Goal: Task Accomplishment & Management: Use online tool/utility

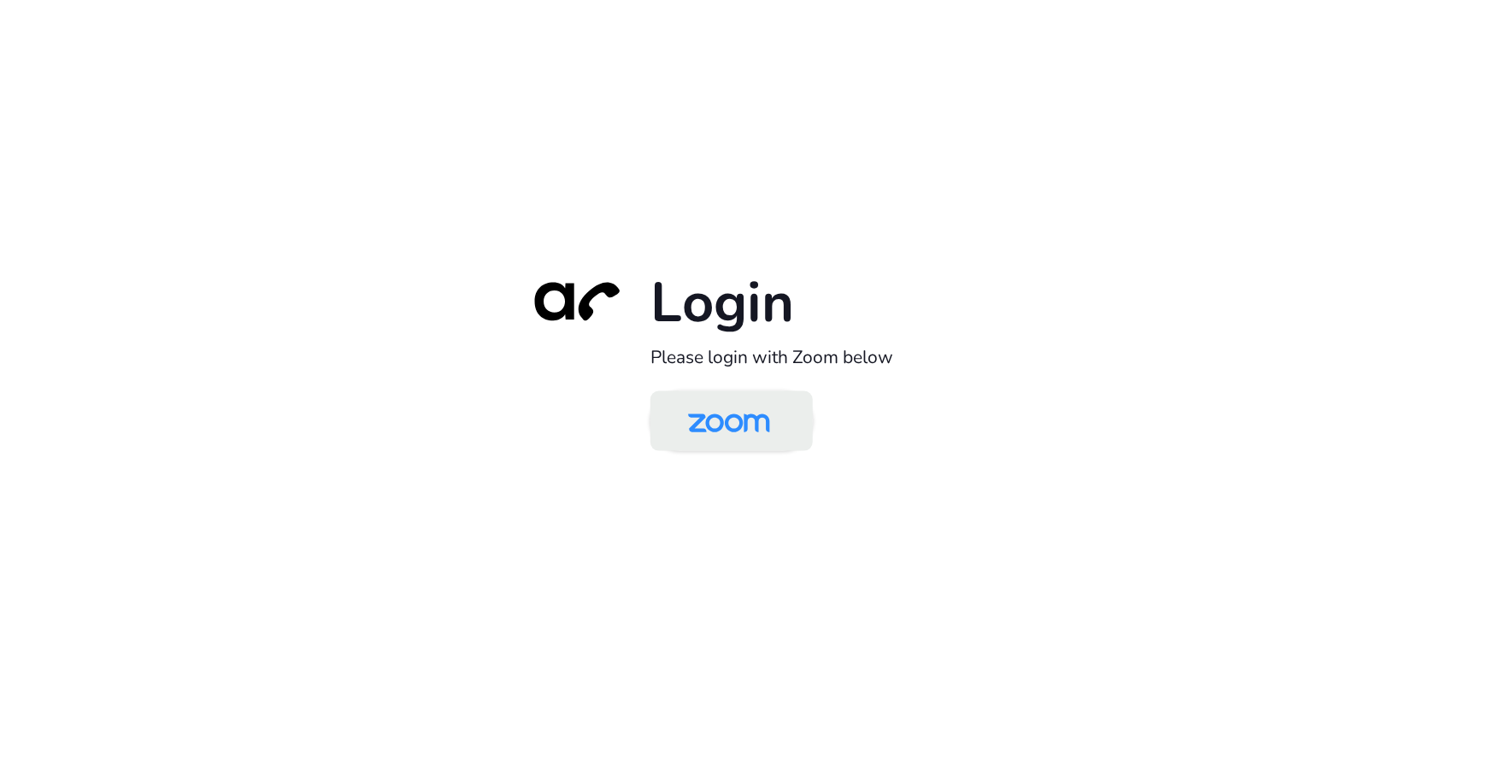
click at [715, 421] on img at bounding box center [729, 423] width 118 height 56
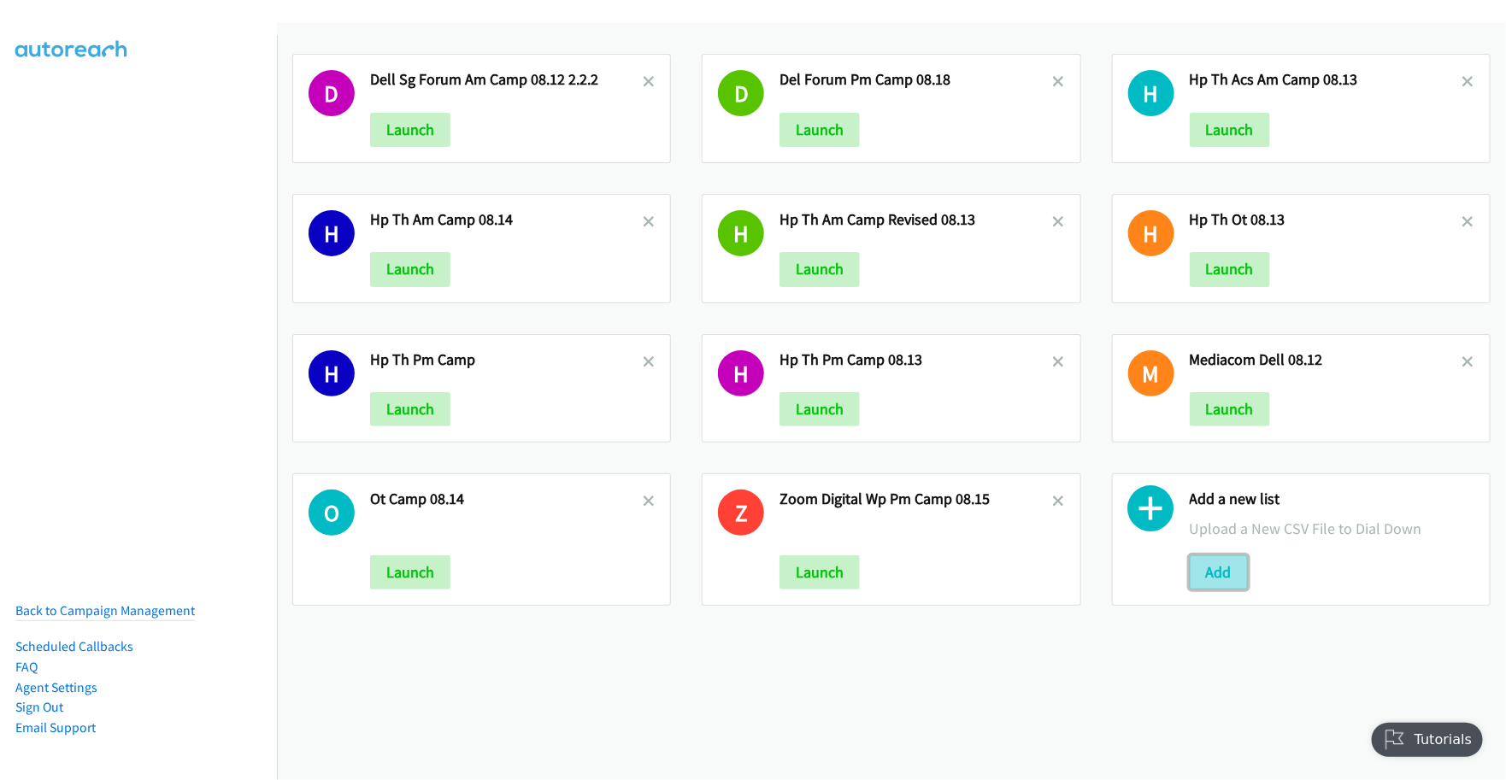
click at [1199, 579] on button "Add" at bounding box center [1219, 572] width 58 height 34
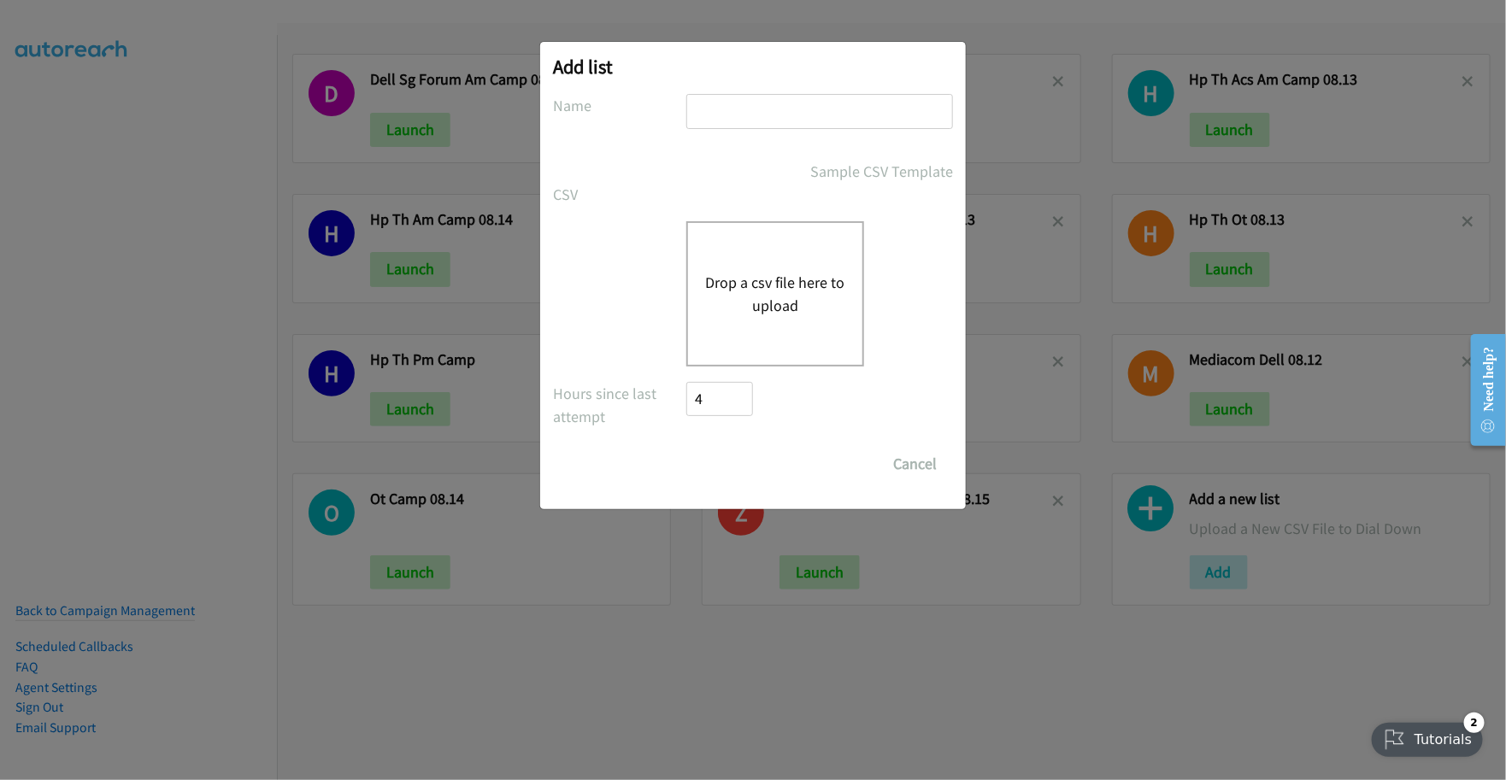
click at [776, 299] on button "Drop a csv file here to upload" at bounding box center [775, 294] width 140 height 46
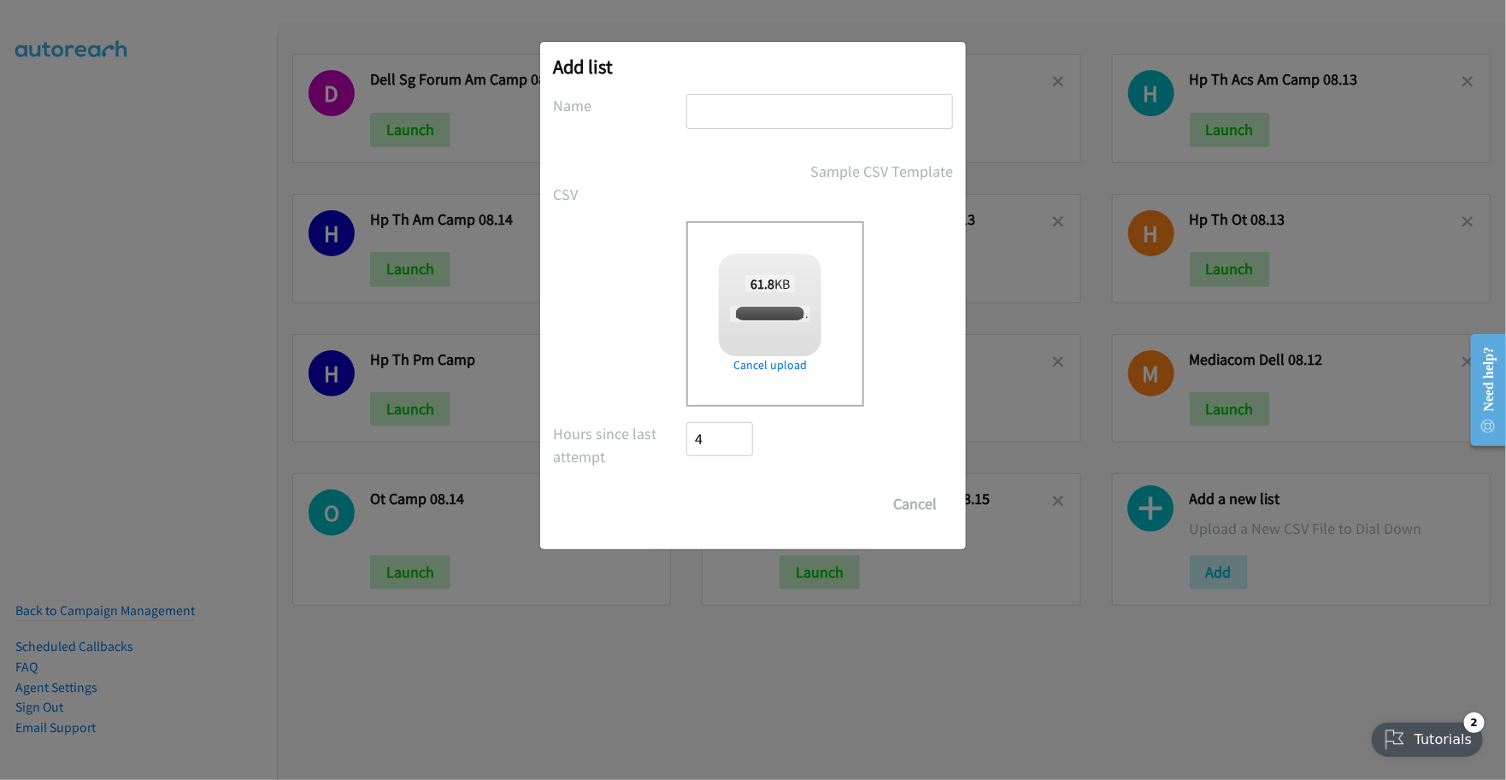
checkbox input "true"
click at [755, 118] on input "text" at bounding box center [819, 111] width 267 height 35
type input "Dell Forum Am Camp 08.19"
drag, startPoint x: 722, startPoint y: 498, endPoint x: 1163, endPoint y: 543, distance: 443.2
click at [723, 498] on input "Save List" at bounding box center [731, 504] width 90 height 34
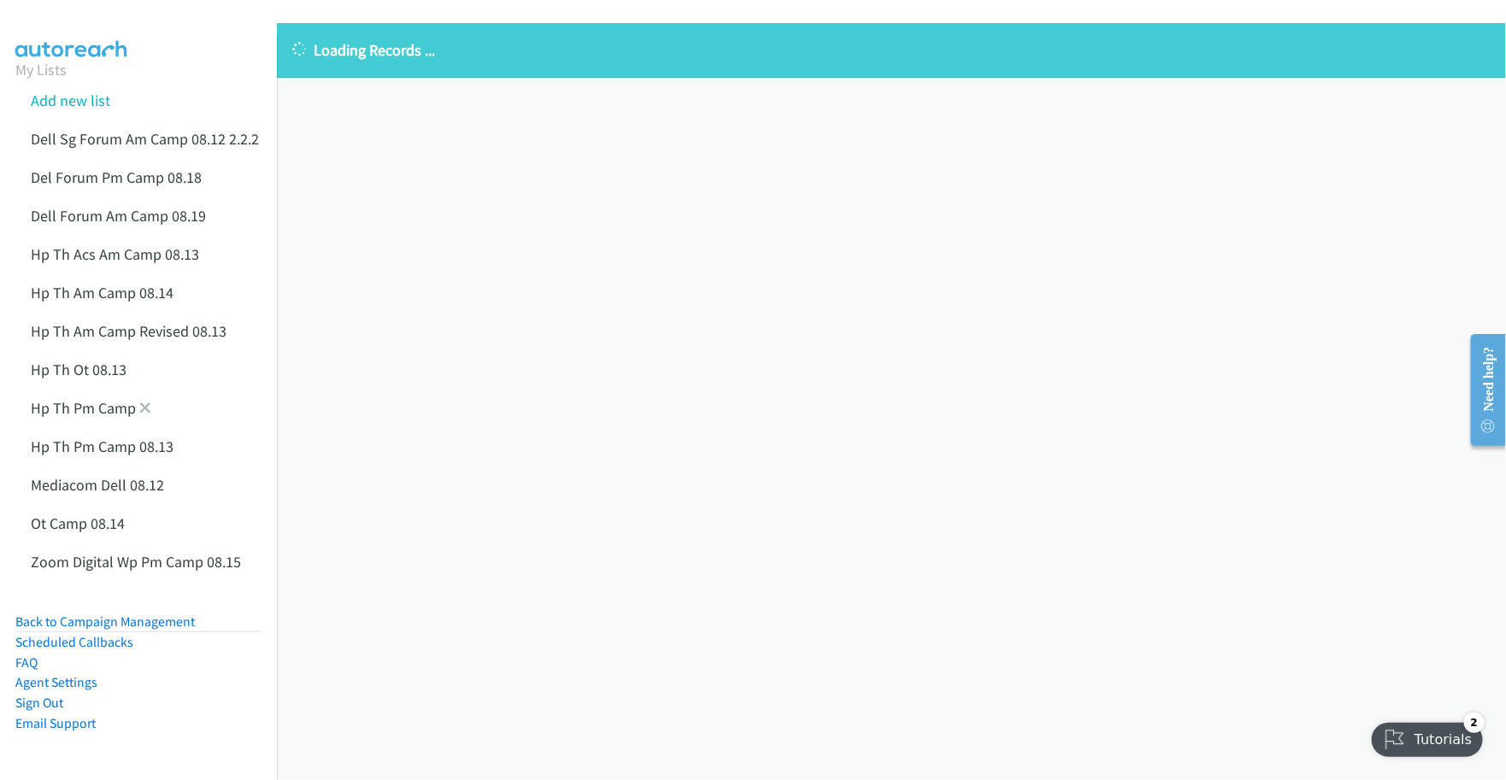
scroll to position [10, 0]
click icon
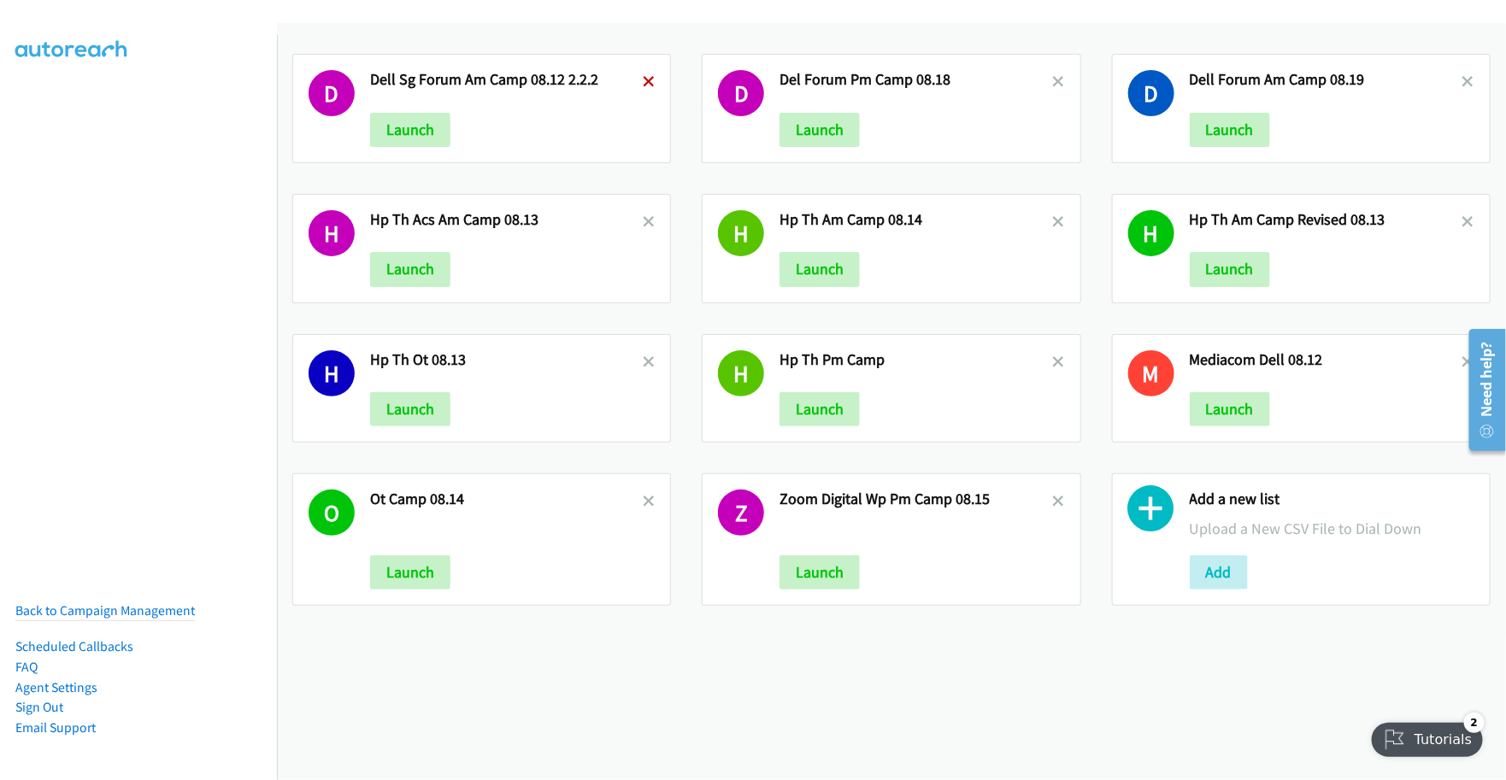
click at [648, 78] on icon at bounding box center [649, 83] width 12 height 12
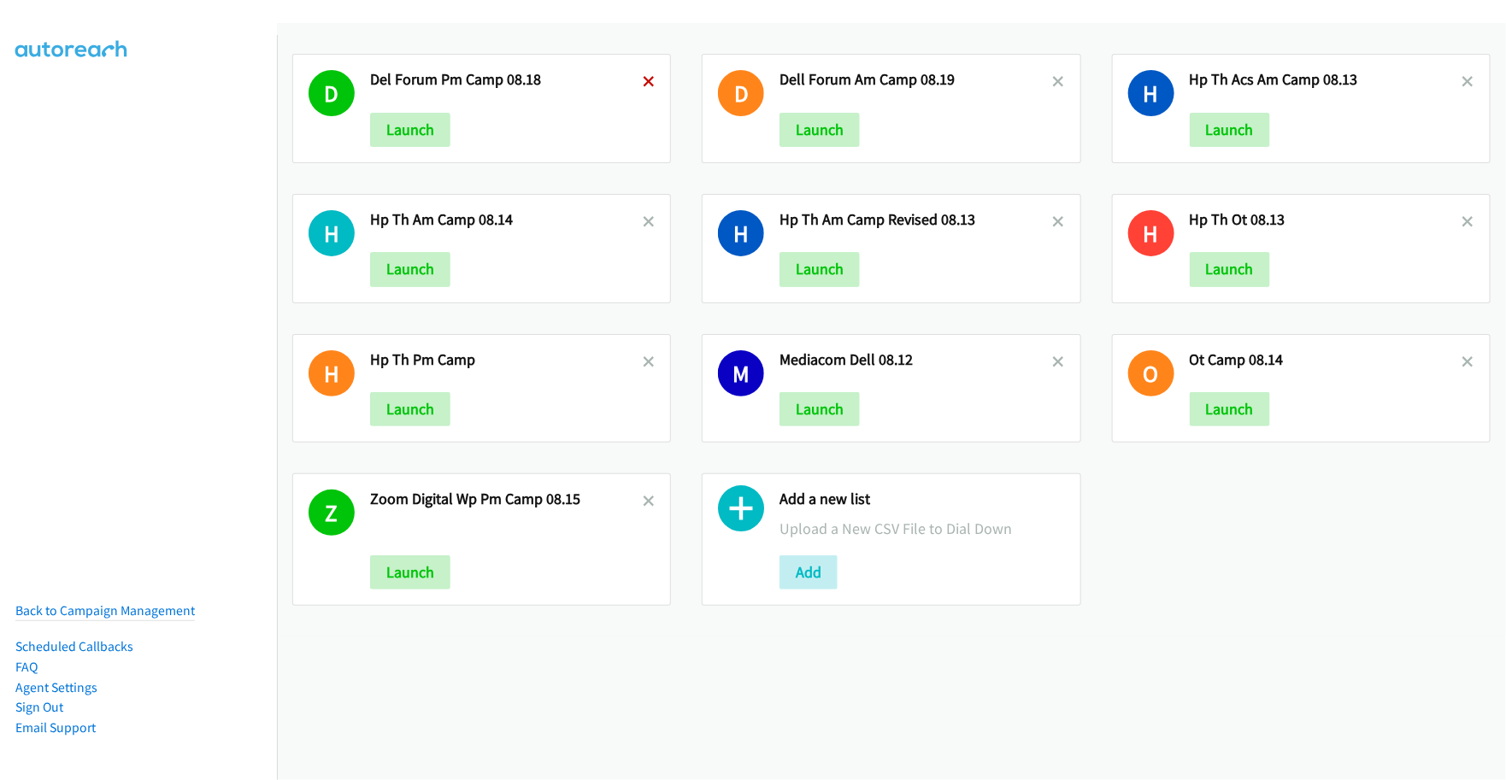
click at [643, 77] on icon at bounding box center [649, 83] width 12 height 12
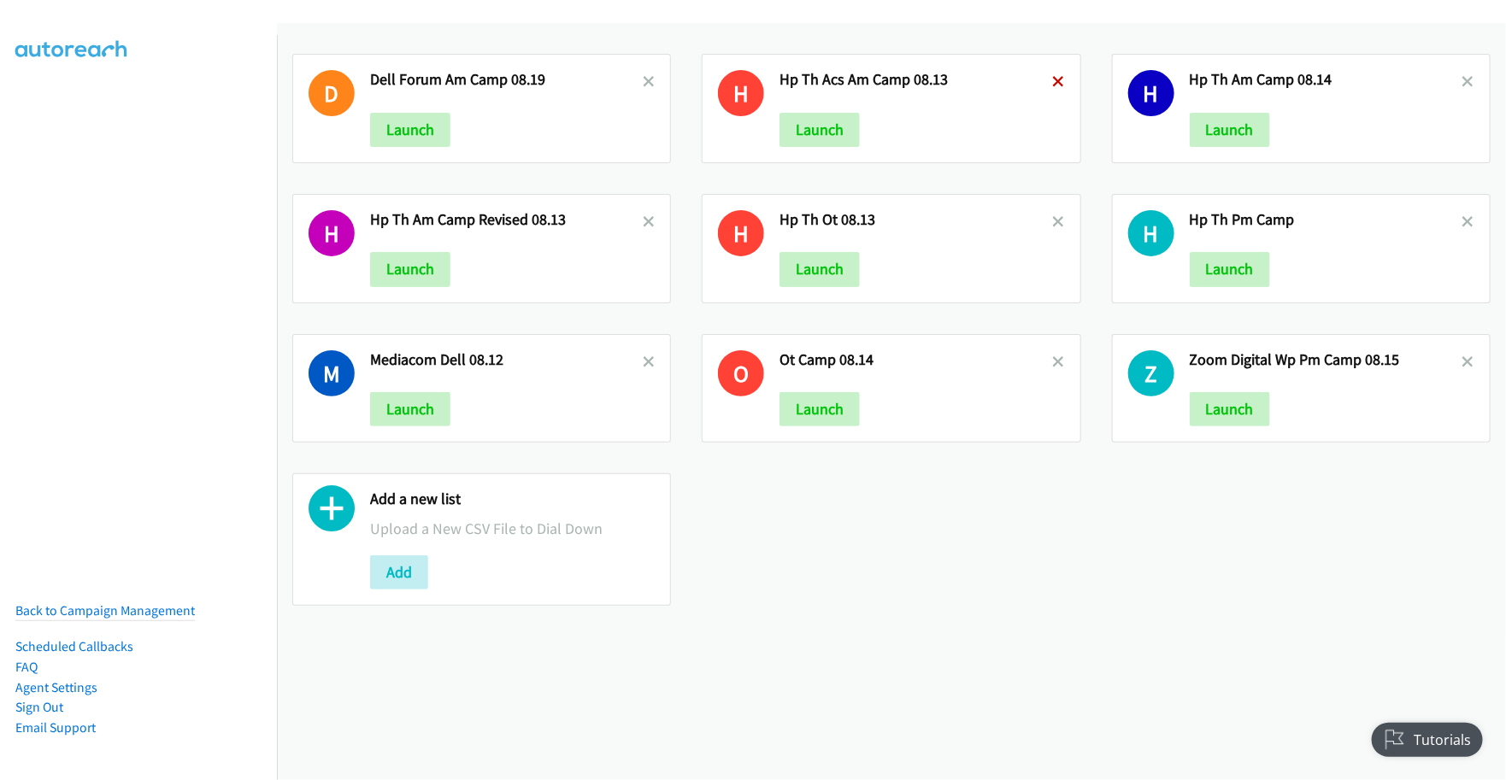
click at [1053, 82] on icon at bounding box center [1059, 83] width 12 height 12
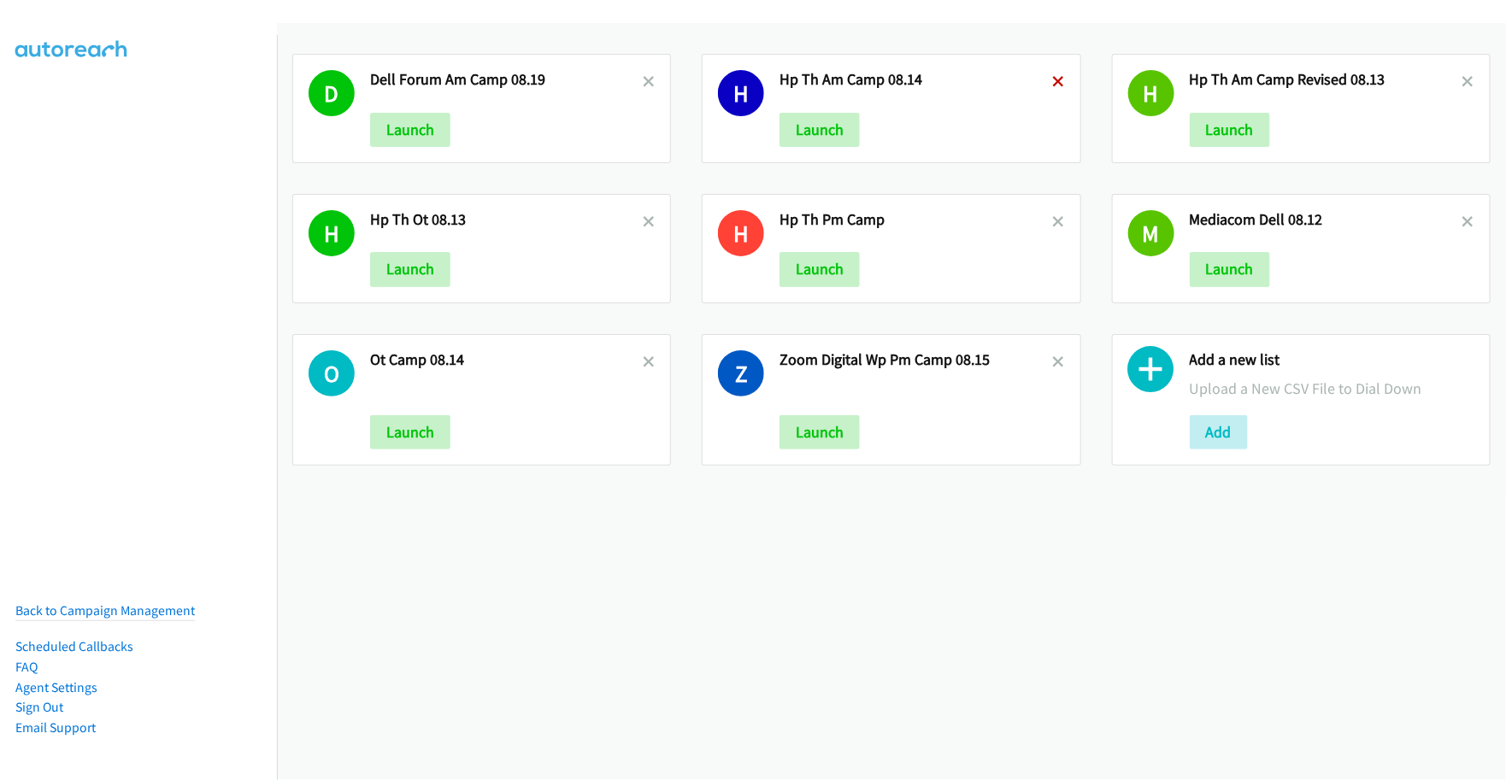
click at [1053, 78] on icon at bounding box center [1059, 83] width 12 height 12
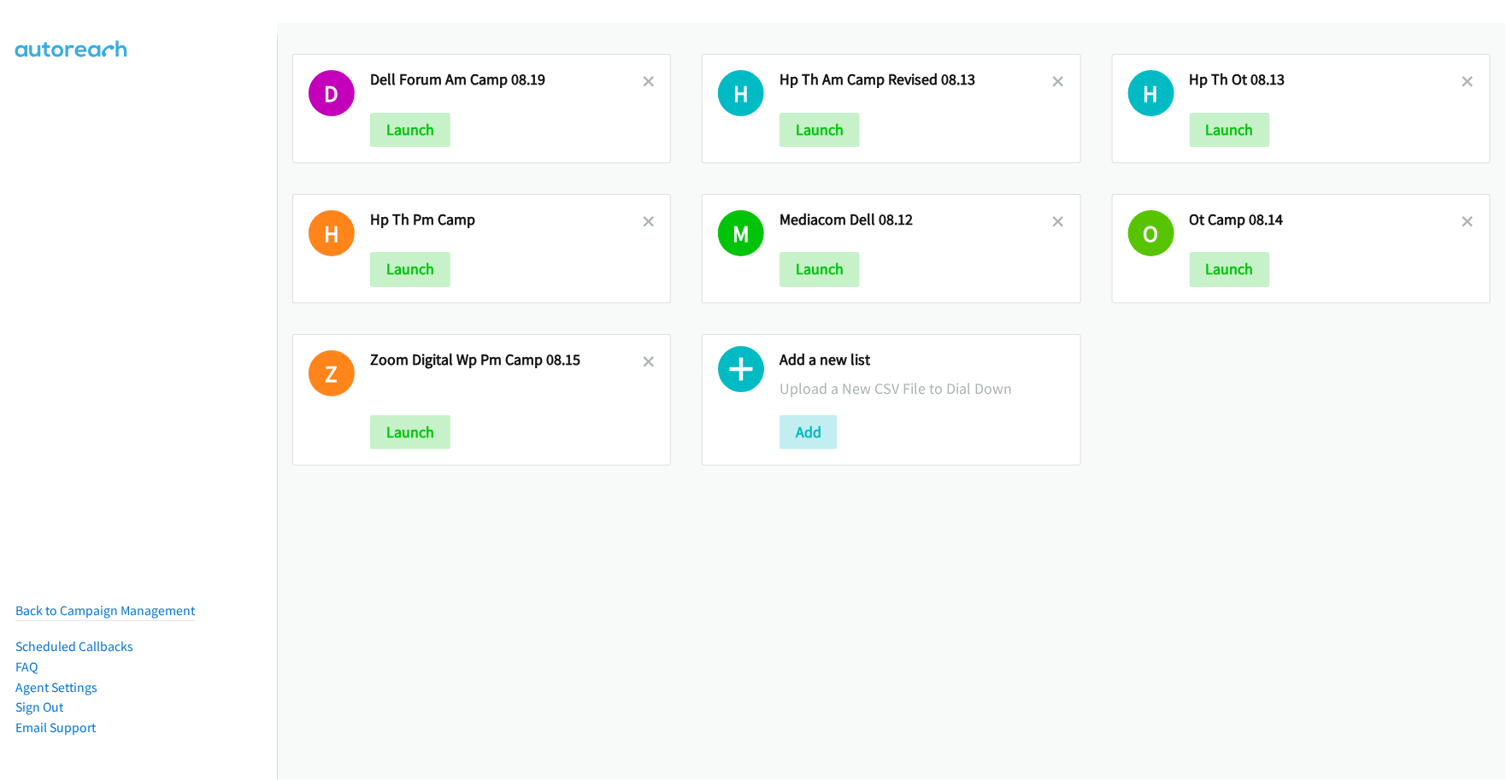
click at [1053, 78] on icon at bounding box center [1059, 83] width 12 height 12
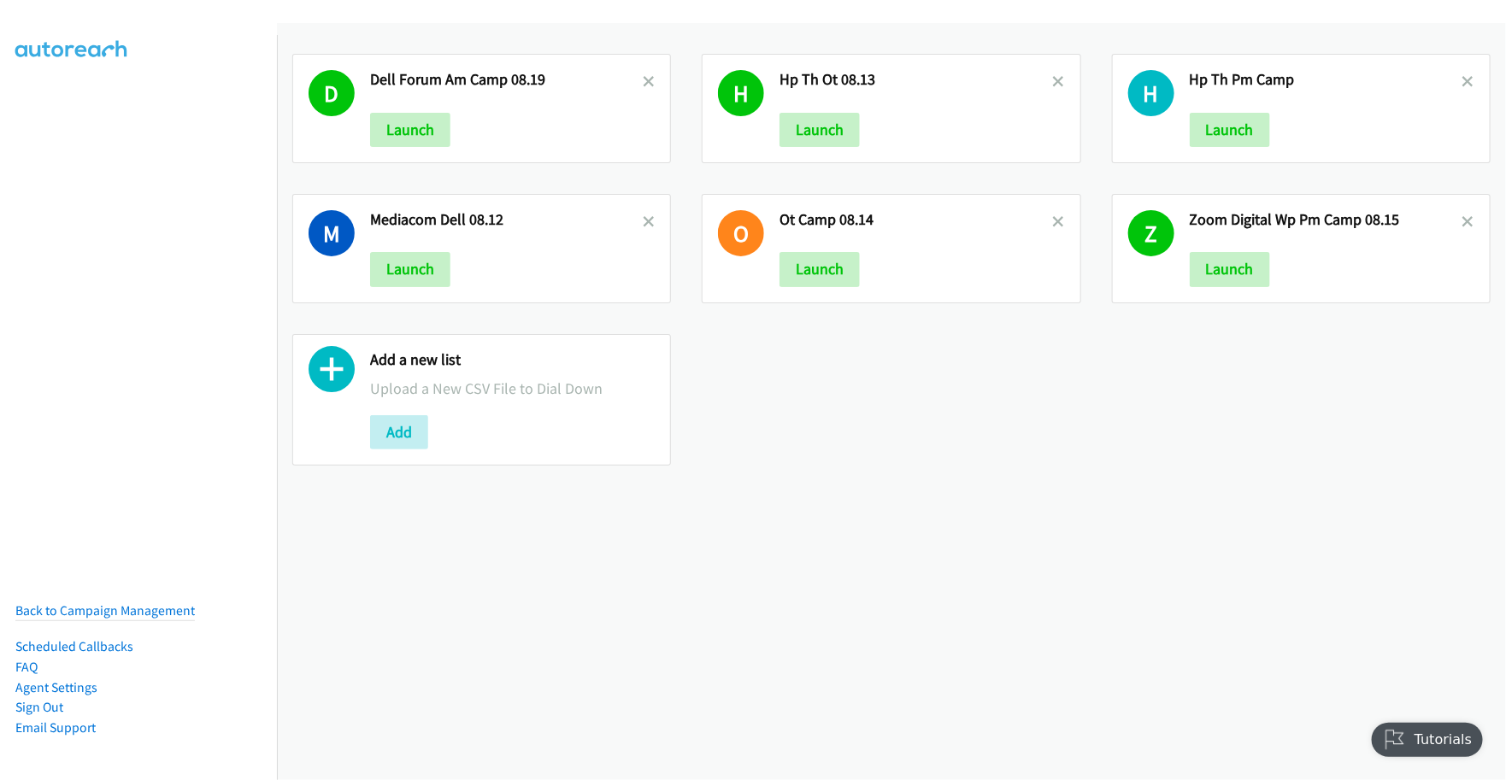
click at [1053, 82] on icon at bounding box center [1059, 83] width 12 height 12
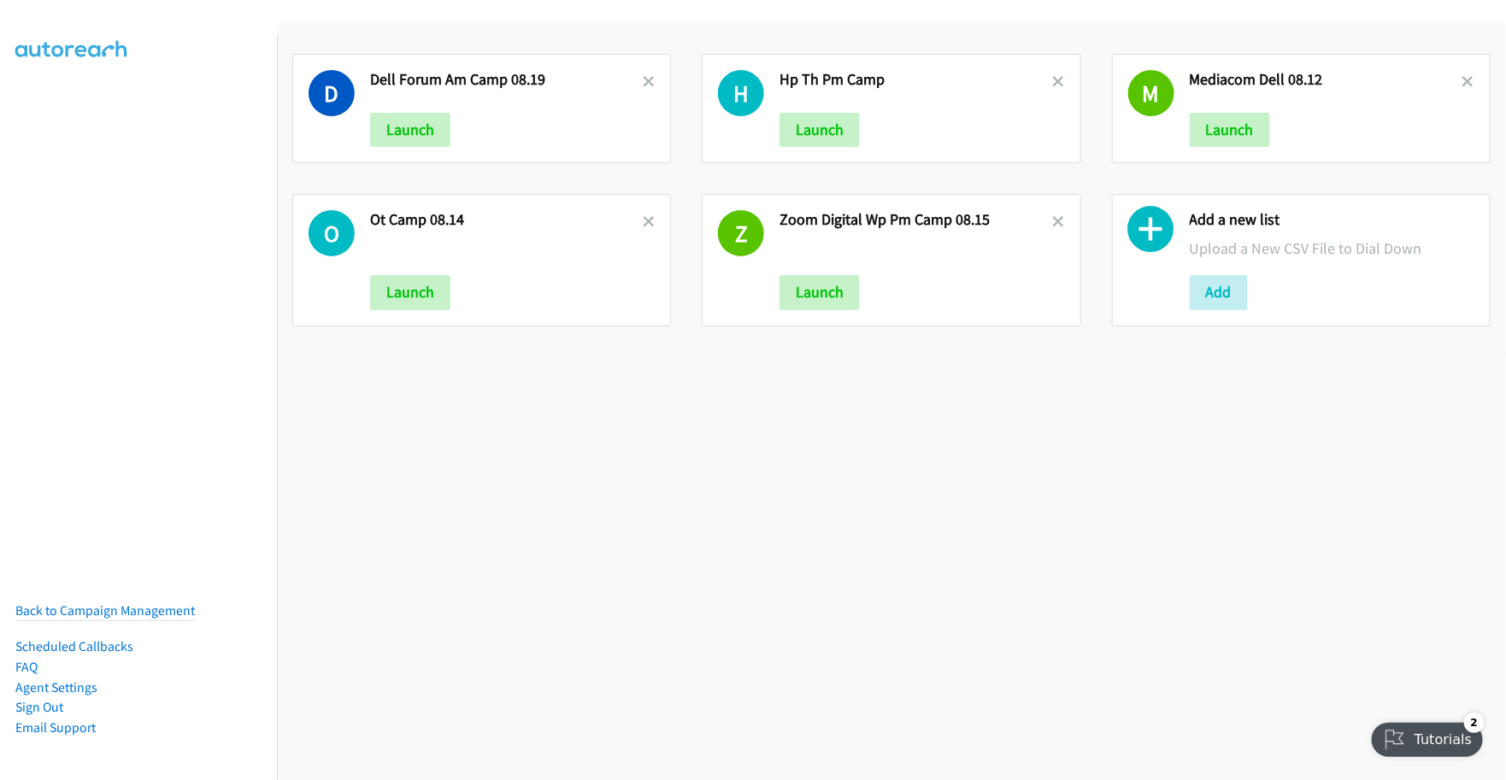
click at [1053, 82] on icon at bounding box center [1059, 83] width 12 height 12
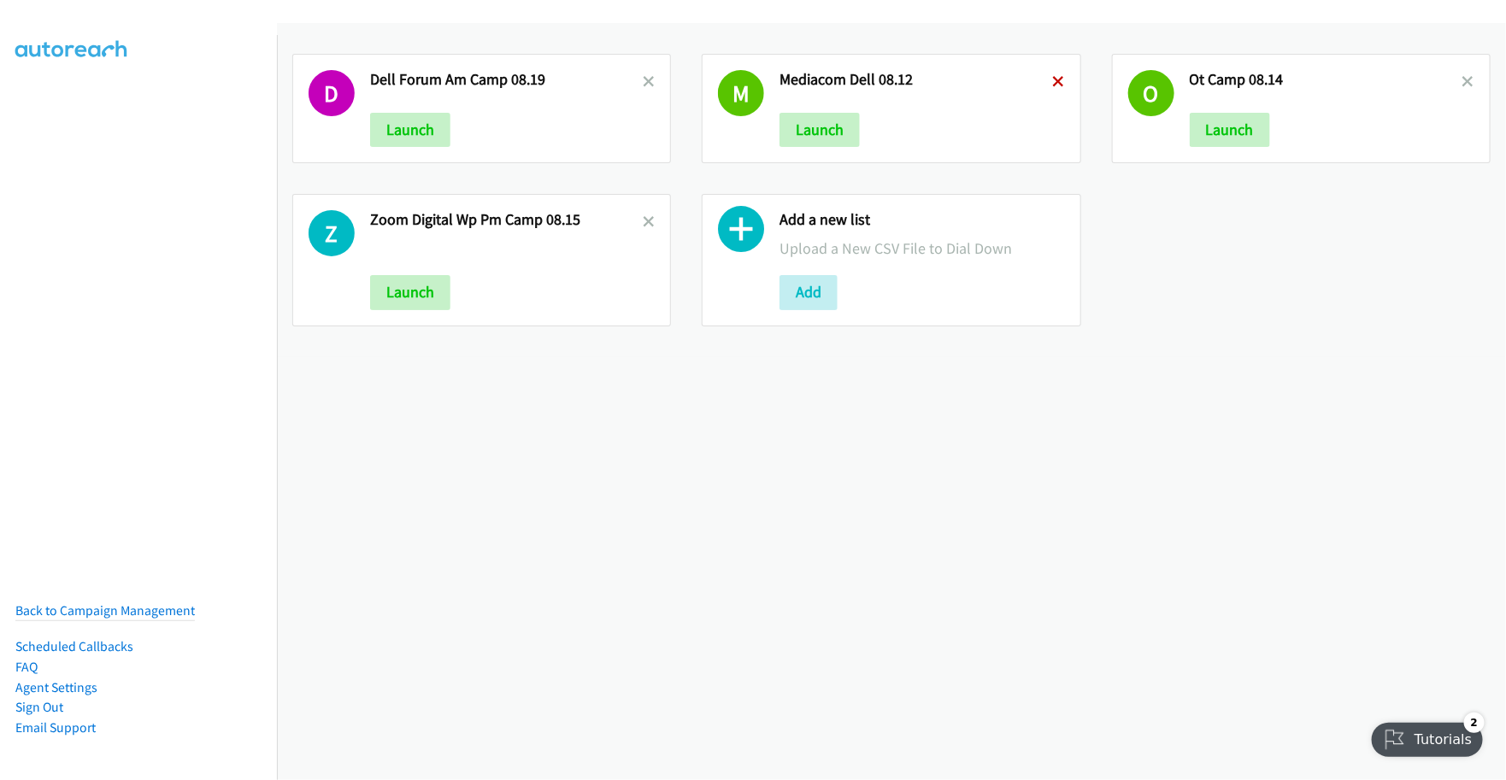
click at [1053, 78] on icon at bounding box center [1059, 83] width 12 height 12
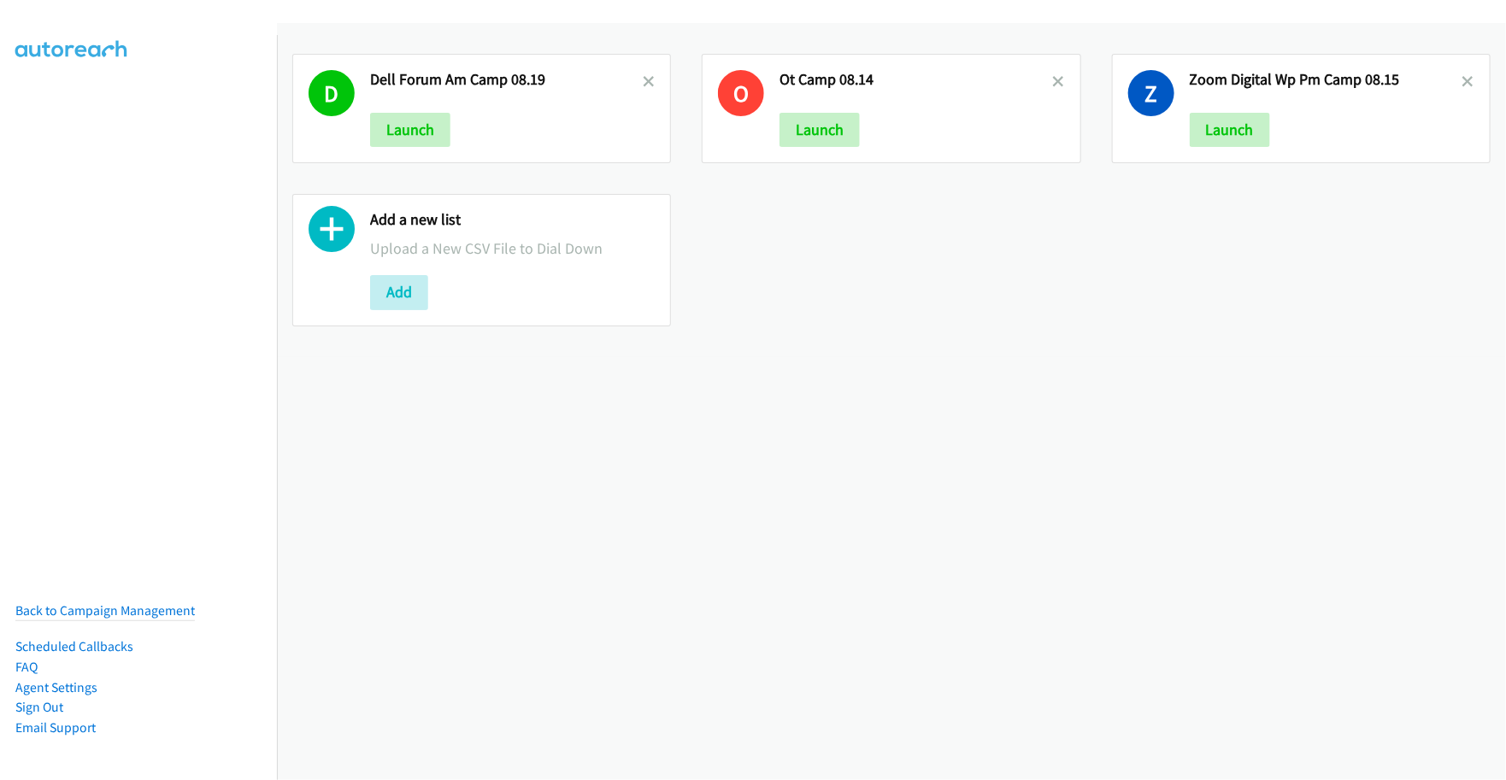
click at [1053, 78] on icon at bounding box center [1059, 83] width 12 height 12
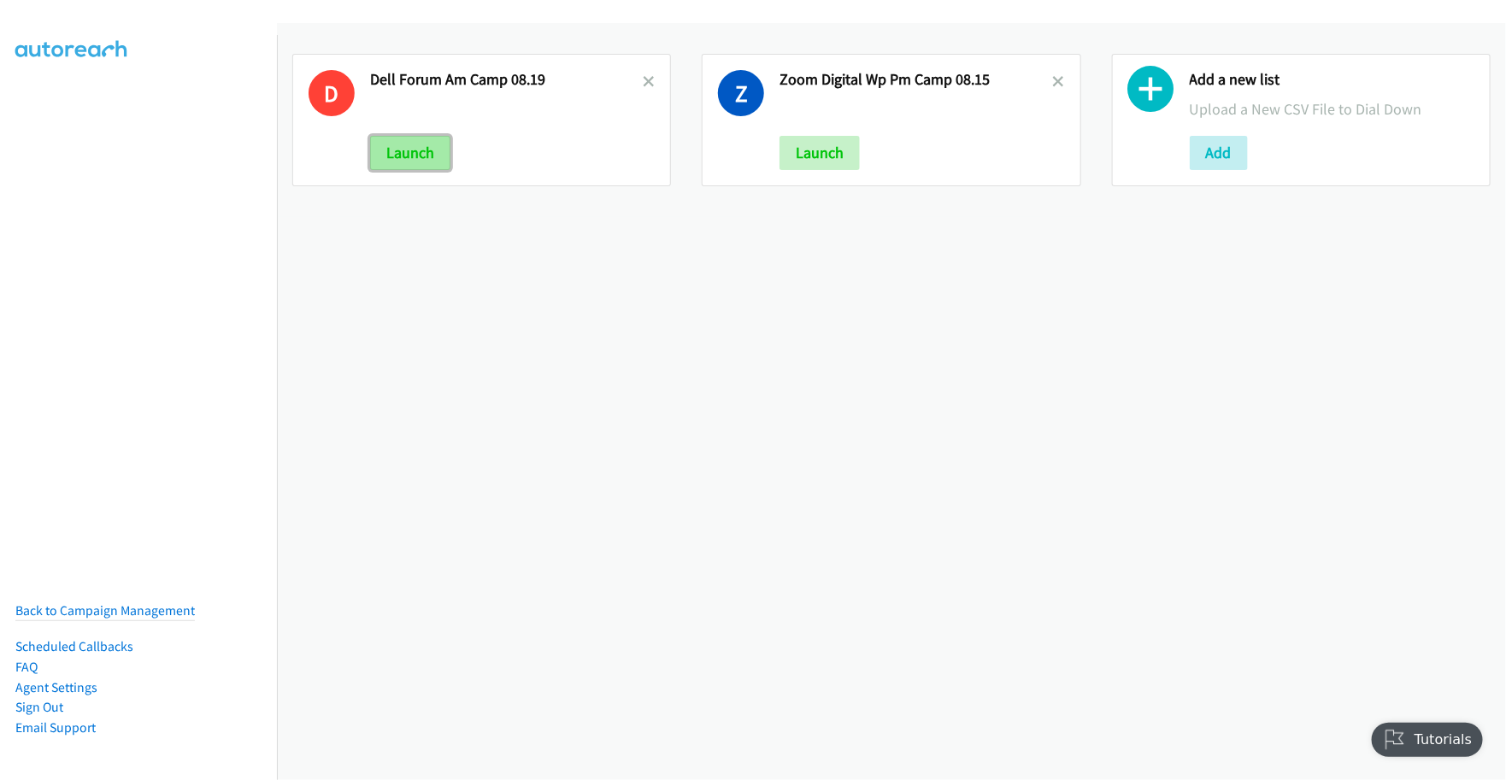
click at [413, 150] on button "Launch" at bounding box center [410, 153] width 80 height 34
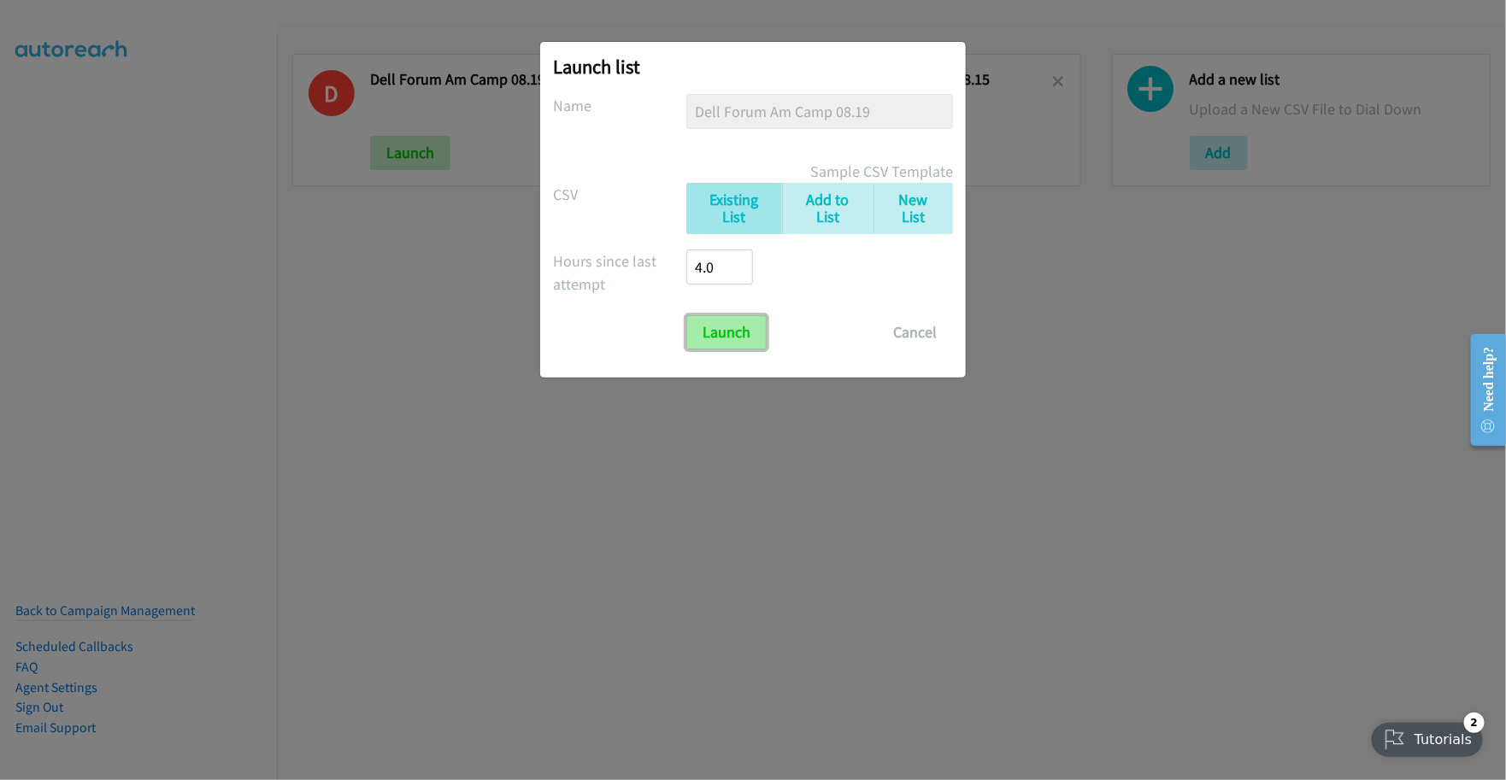
click at [726, 334] on input "Launch" at bounding box center [726, 332] width 80 height 34
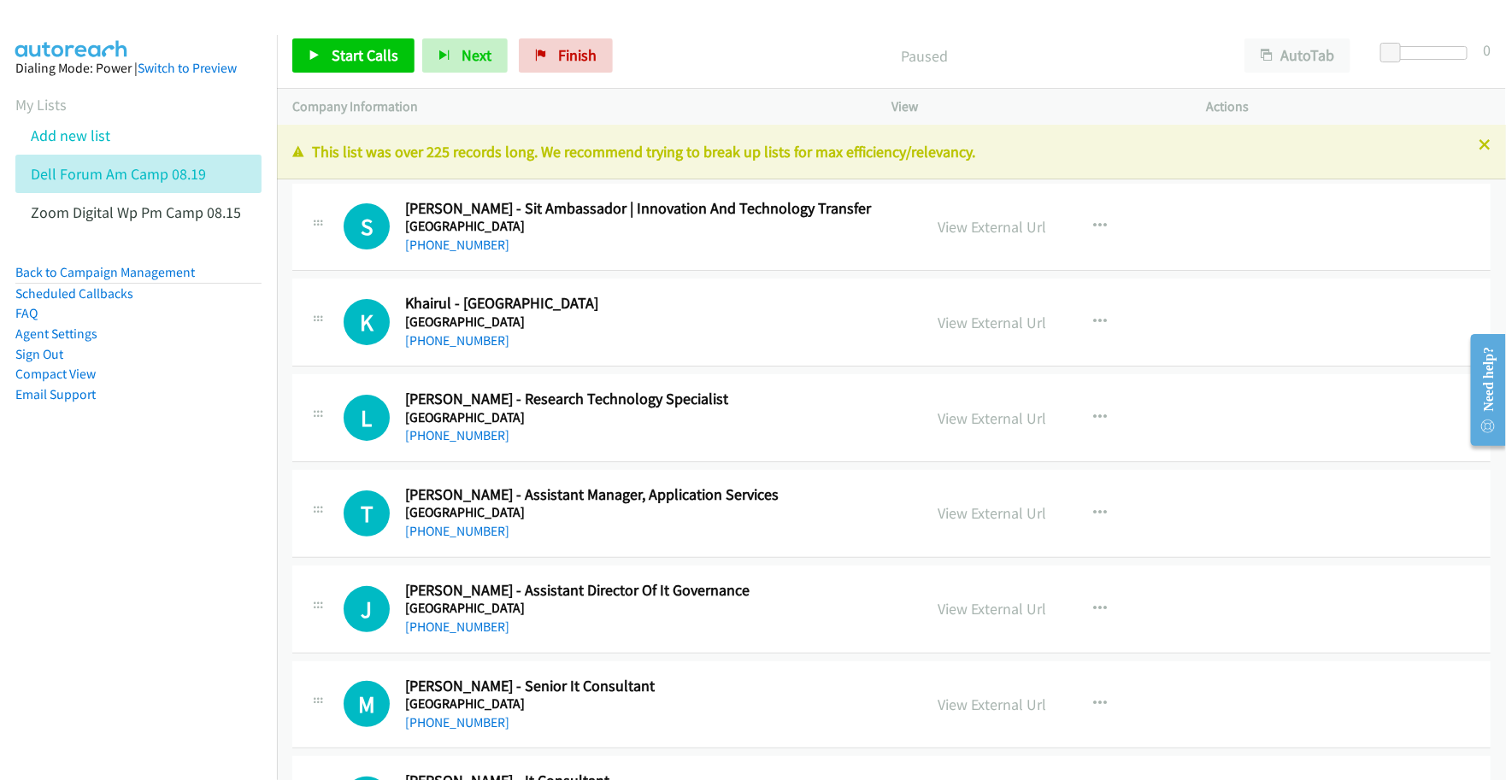
click at [215, 652] on nav "Dialing Mode: Power | Switch to Preview My Lists Add new list Dell Forum Am Cam…" at bounding box center [139, 425] width 278 height 780
click at [158, 654] on nav "Dialing Mode: Power | Switch to Preview My Lists Add new list Dell Forum Am Cam…" at bounding box center [139, 425] width 278 height 780
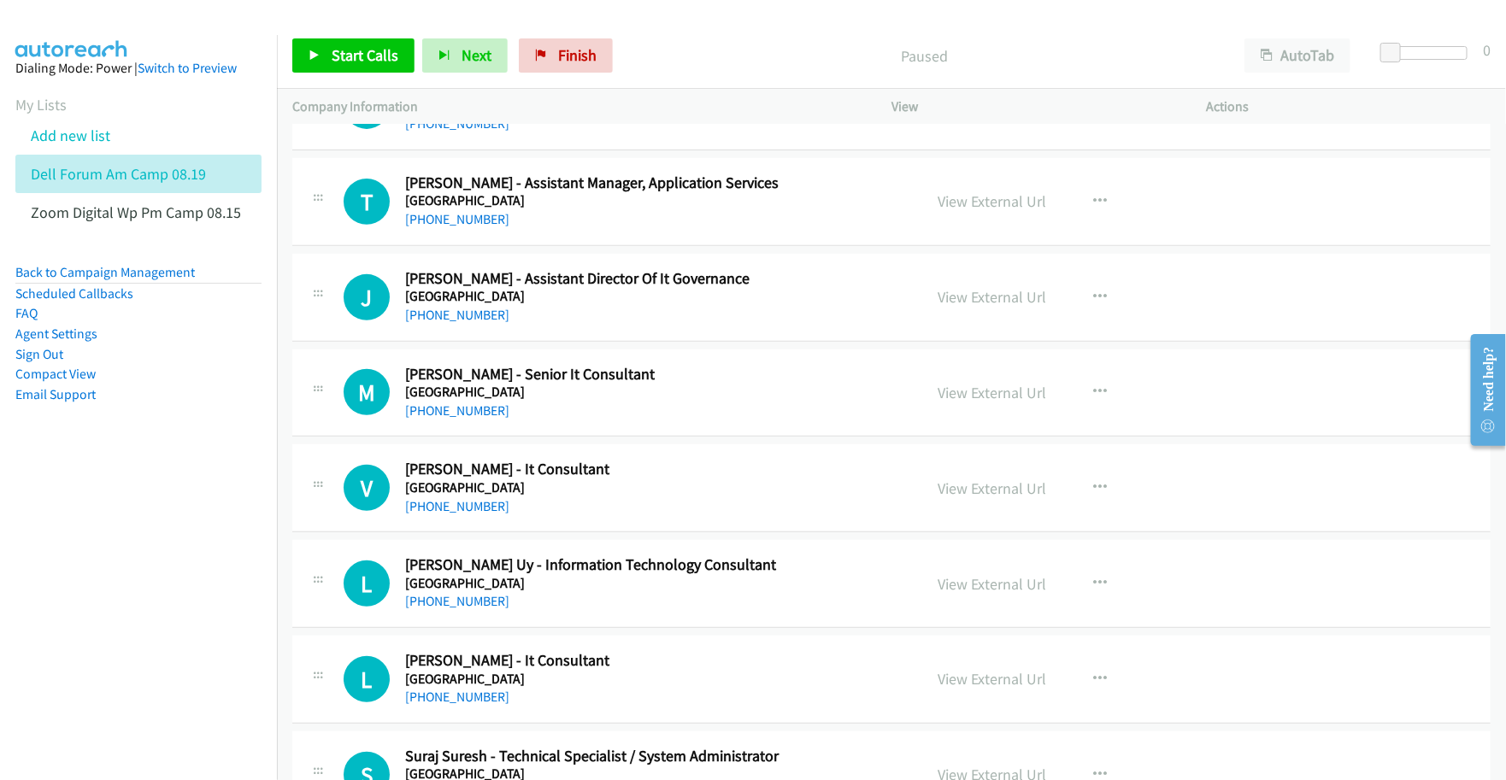
scroll to position [320, 0]
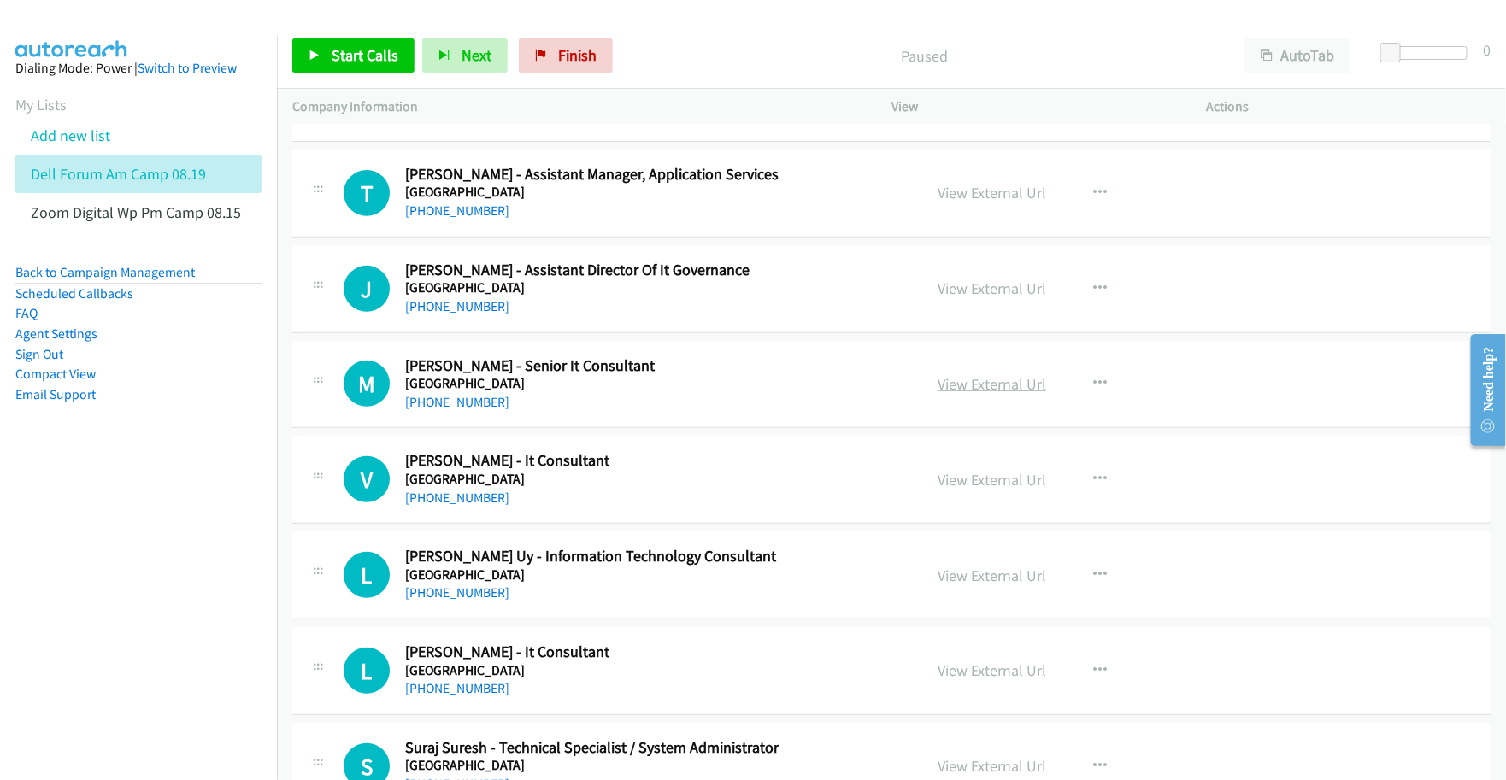
drag, startPoint x: 977, startPoint y: 389, endPoint x: 964, endPoint y: 389, distance: 12.8
click at [963, 382] on link "View External Url" at bounding box center [991, 384] width 109 height 20
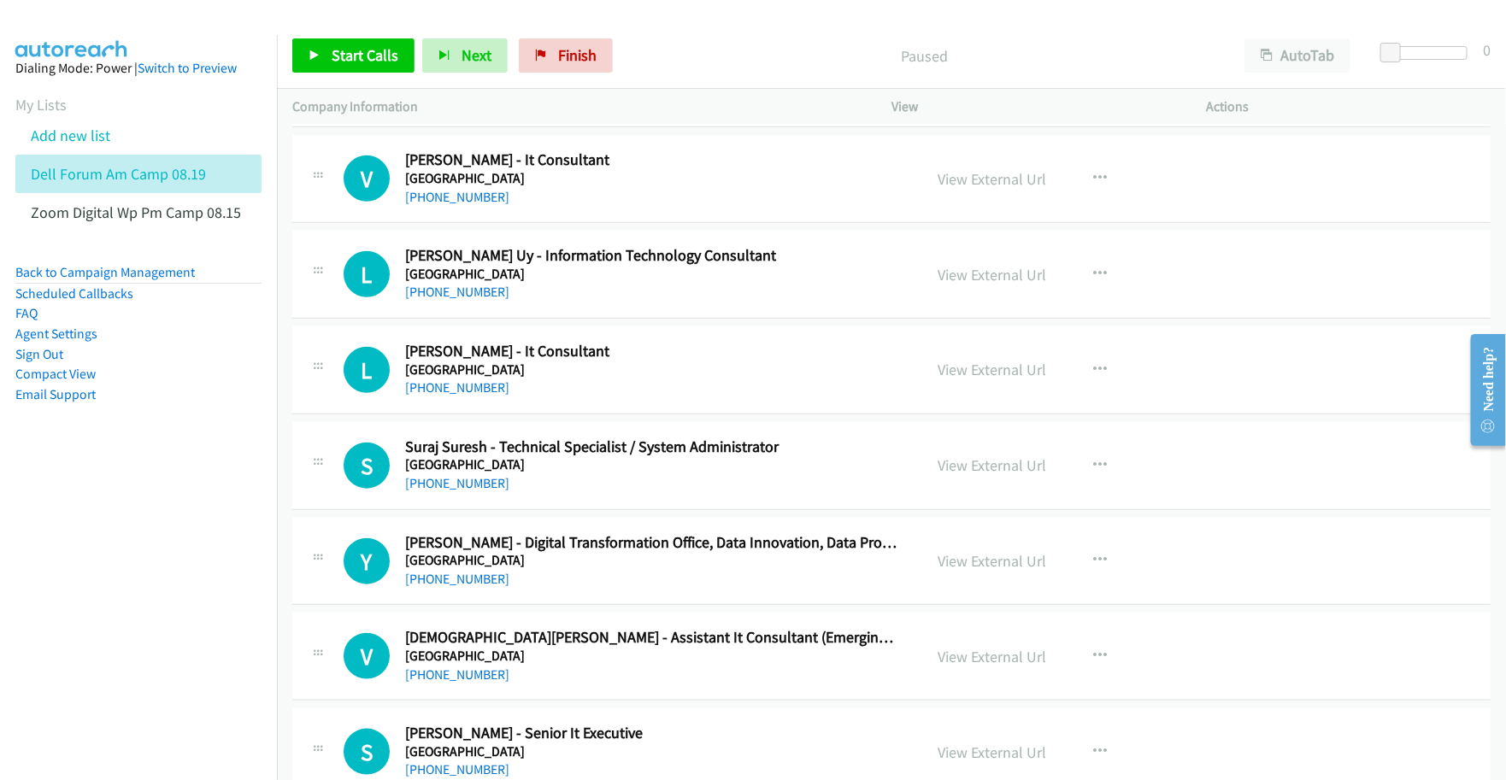
scroll to position [641, 0]
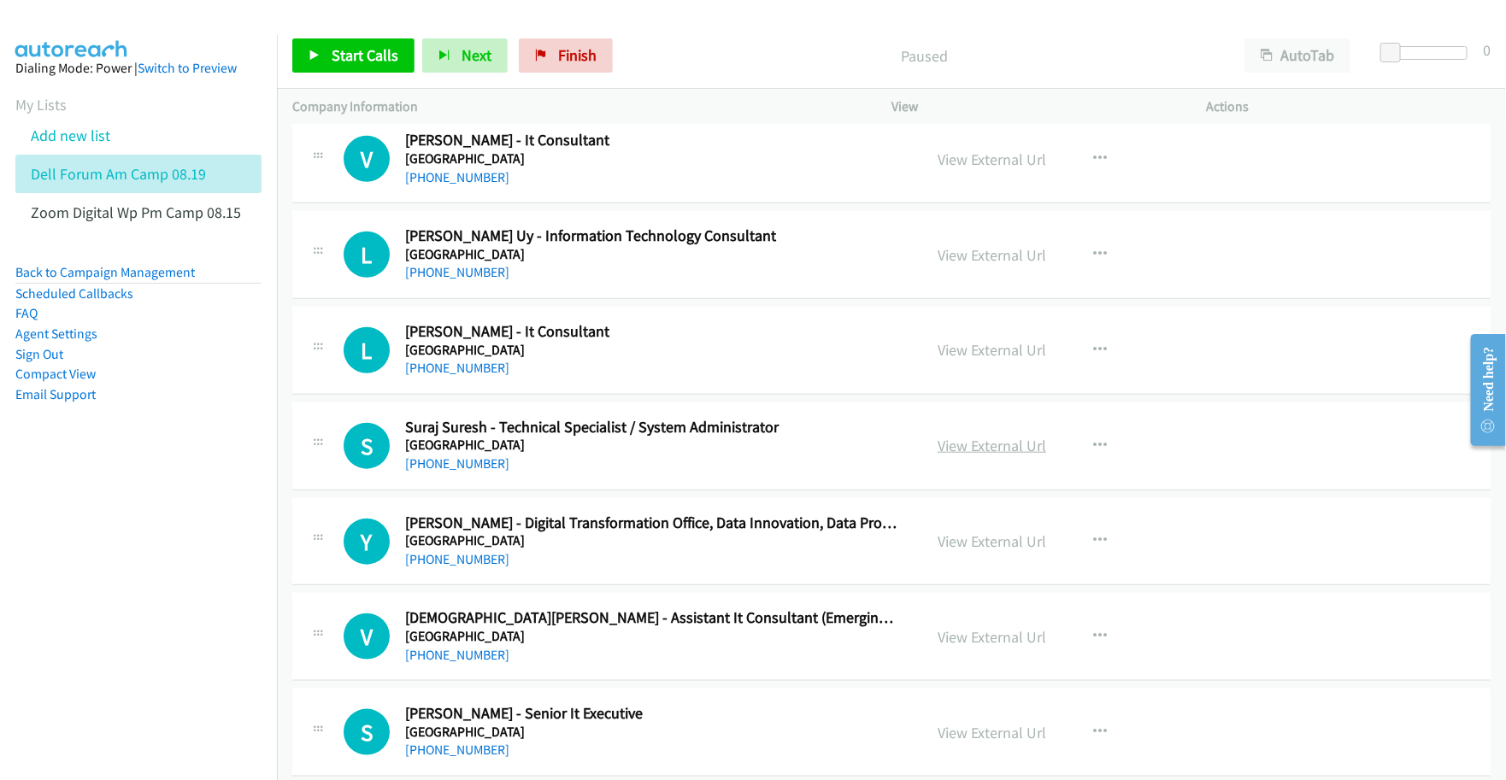
click at [953, 444] on link "View External Url" at bounding box center [991, 446] width 109 height 20
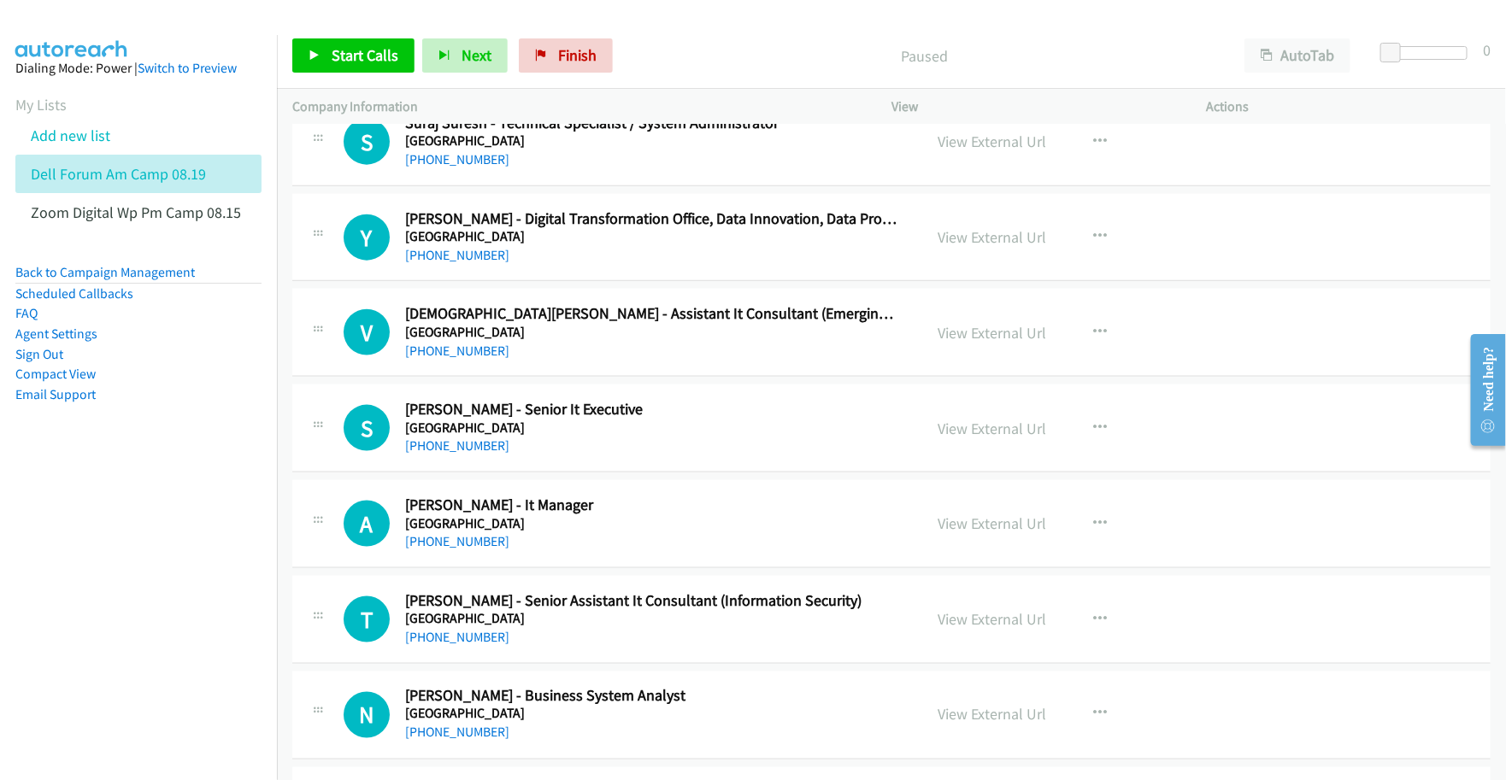
scroll to position [961, 0]
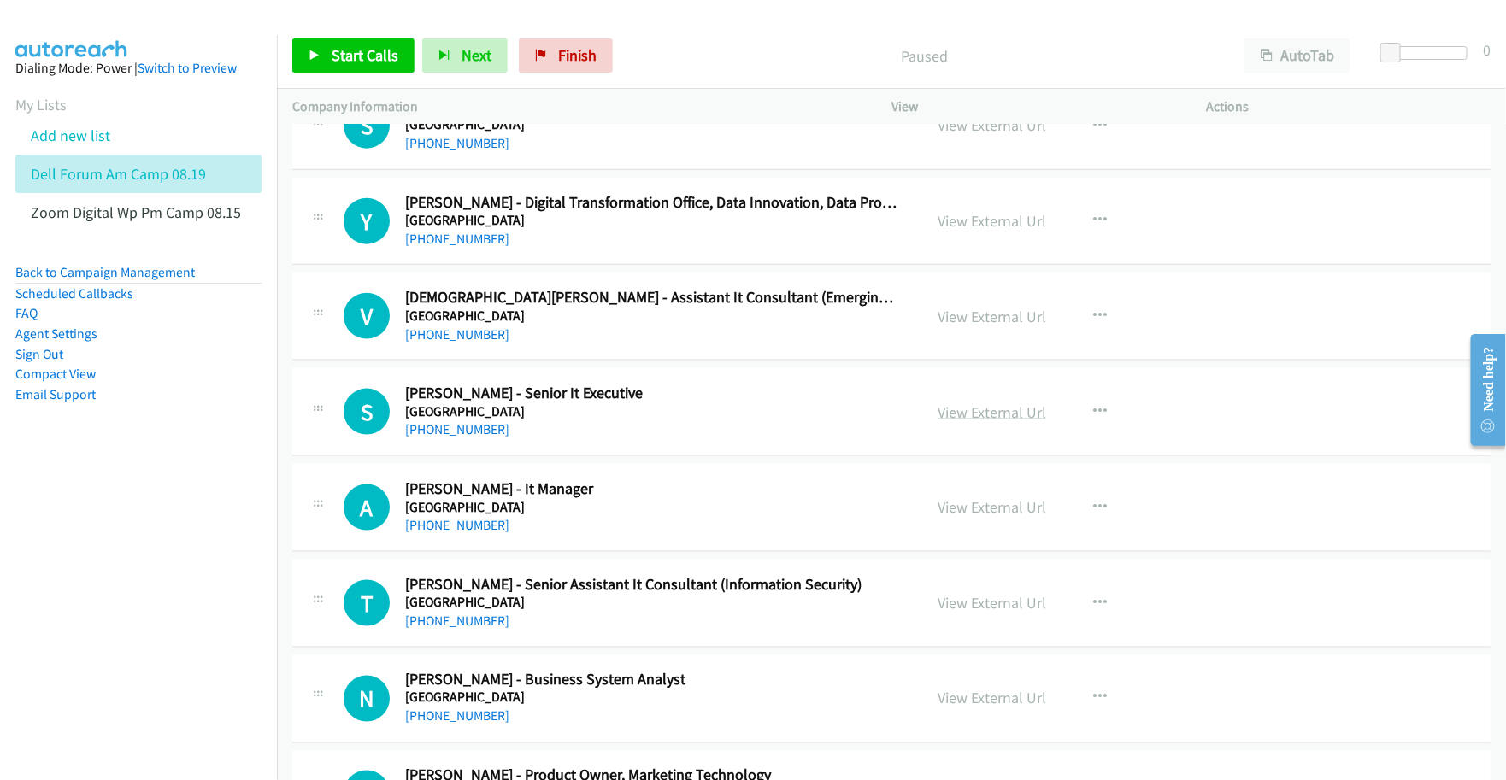
click at [966, 419] on link "View External Url" at bounding box center [991, 413] width 109 height 20
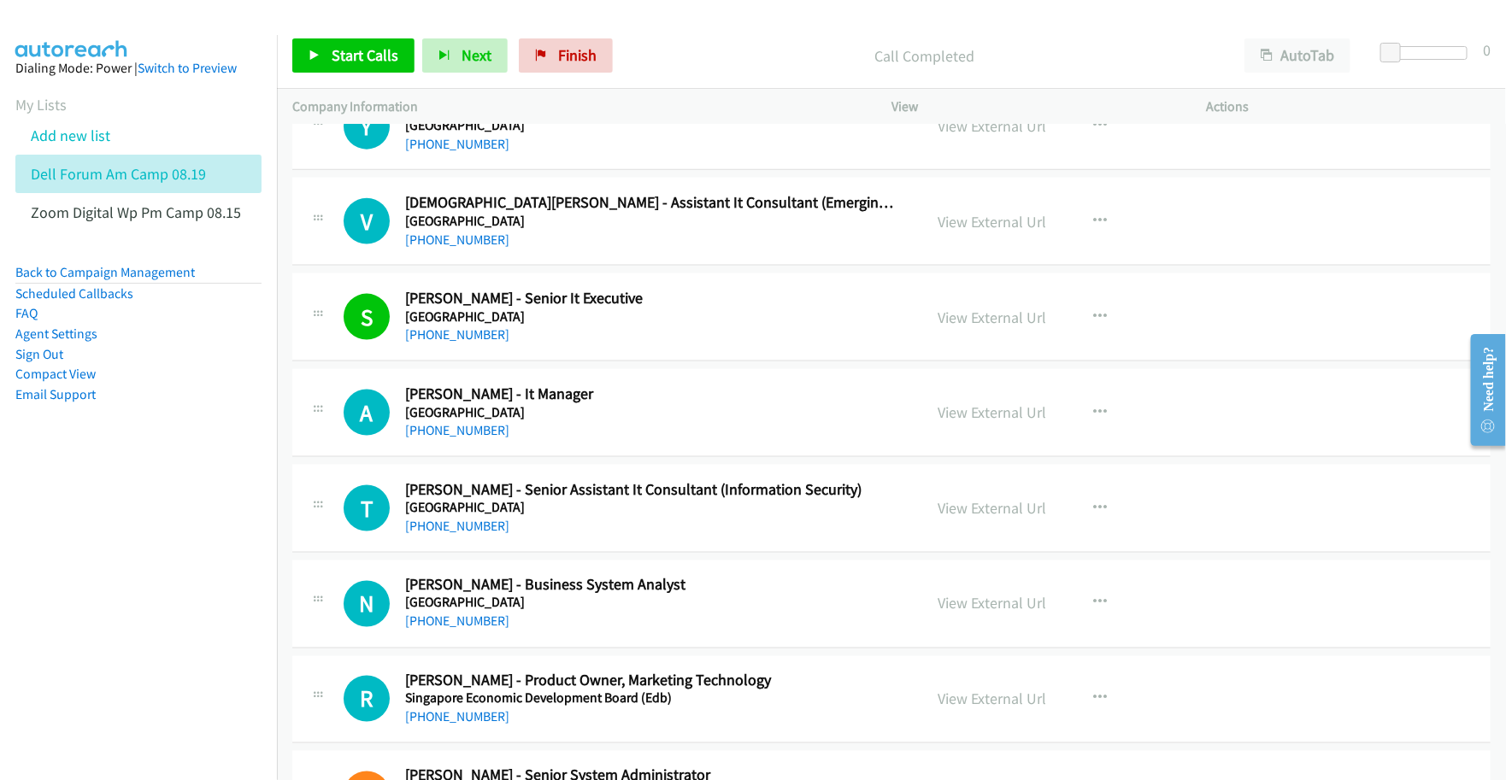
scroll to position [1068, 0]
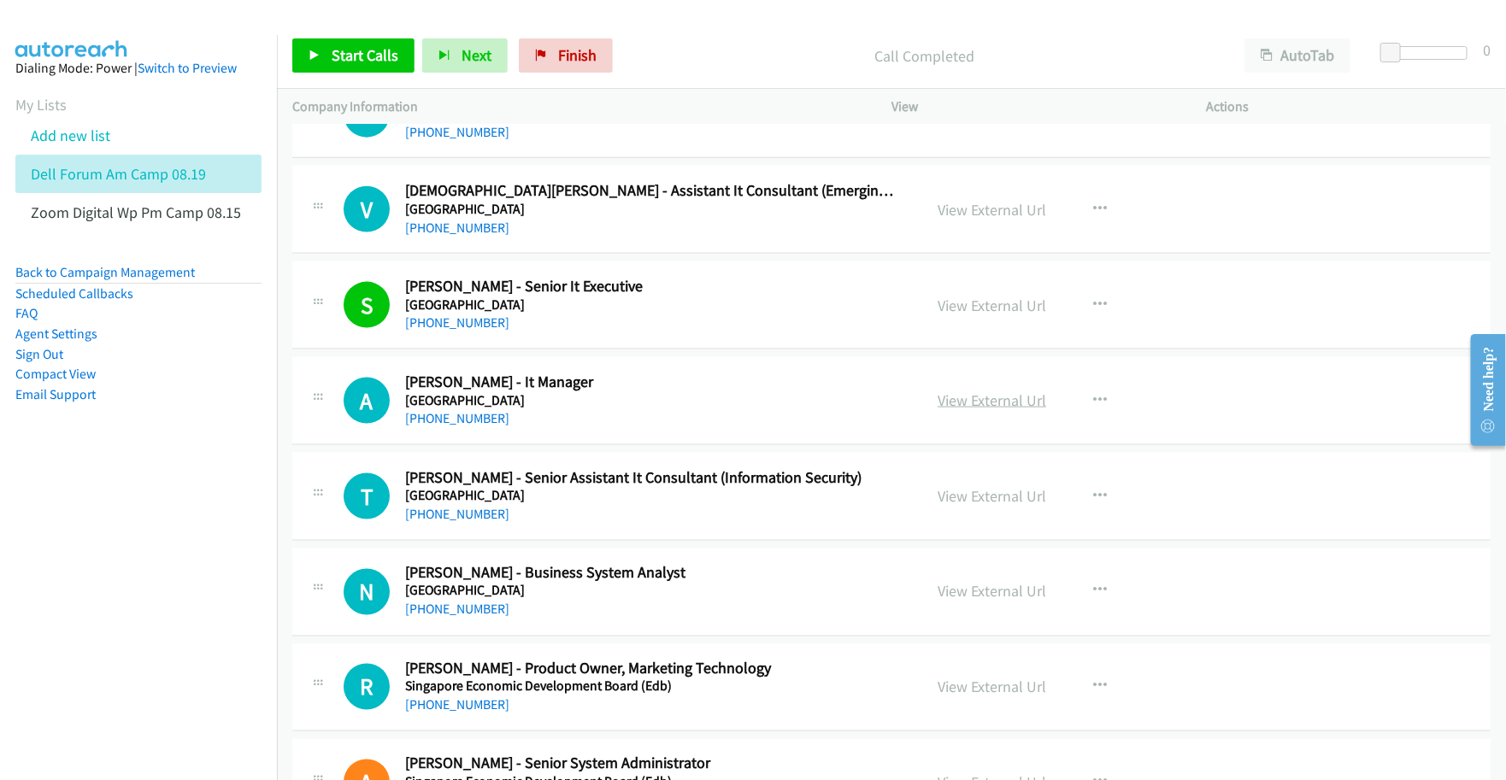
click at [946, 400] on link "View External Url" at bounding box center [991, 401] width 109 height 20
click at [977, 497] on link "View External Url" at bounding box center [991, 496] width 109 height 20
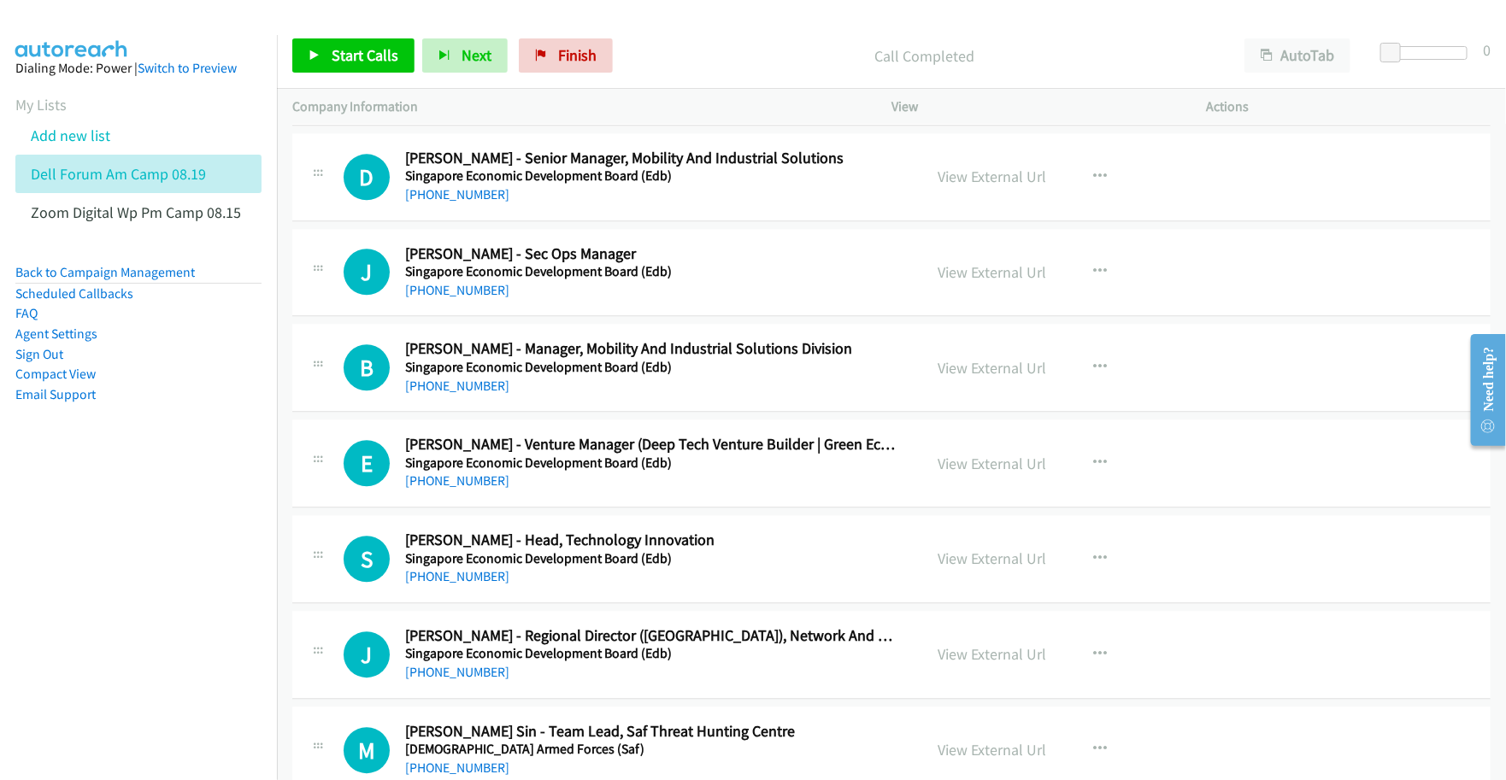
scroll to position [2030, 0]
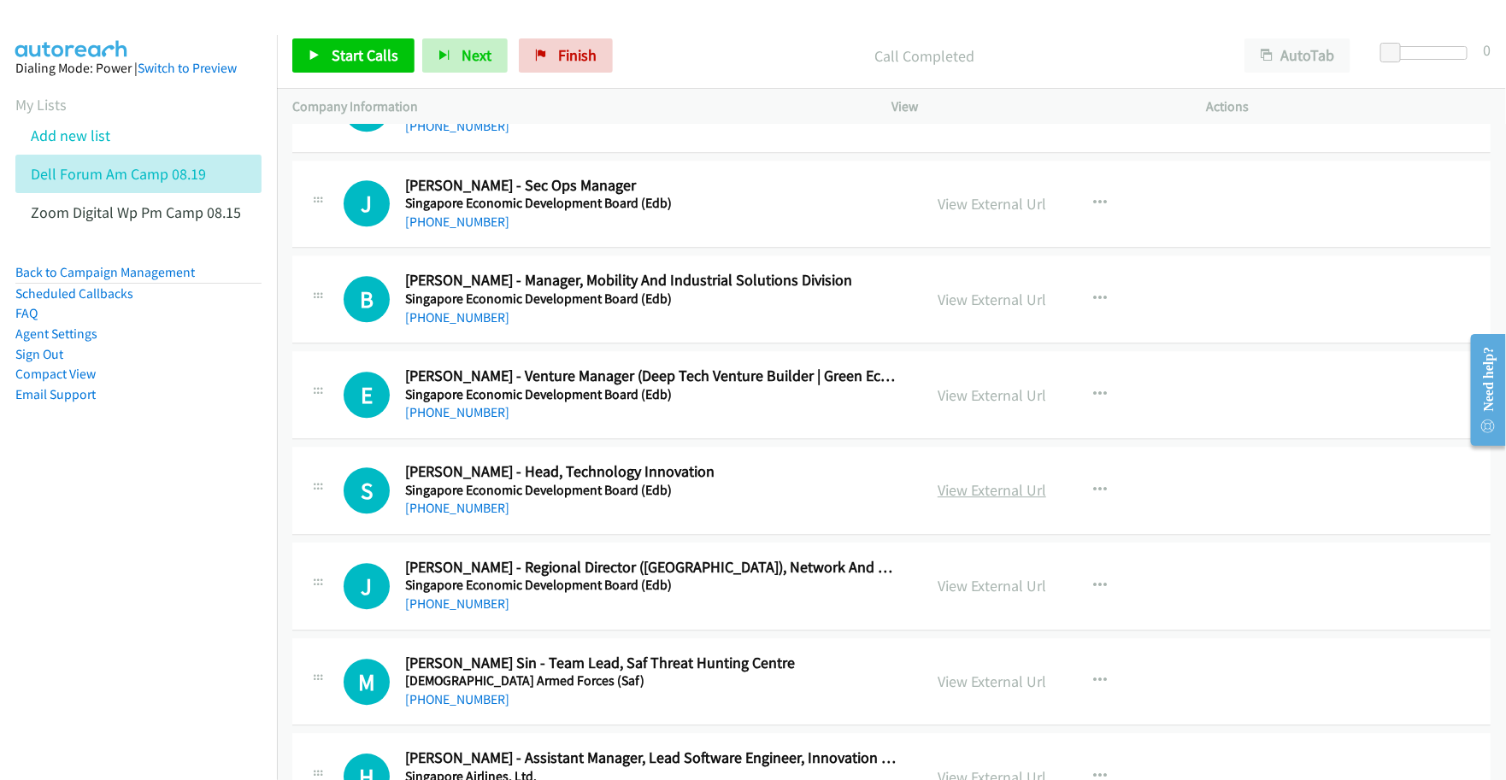
click at [984, 497] on link "View External Url" at bounding box center [991, 490] width 109 height 20
click at [951, 680] on link "View External Url" at bounding box center [991, 682] width 109 height 20
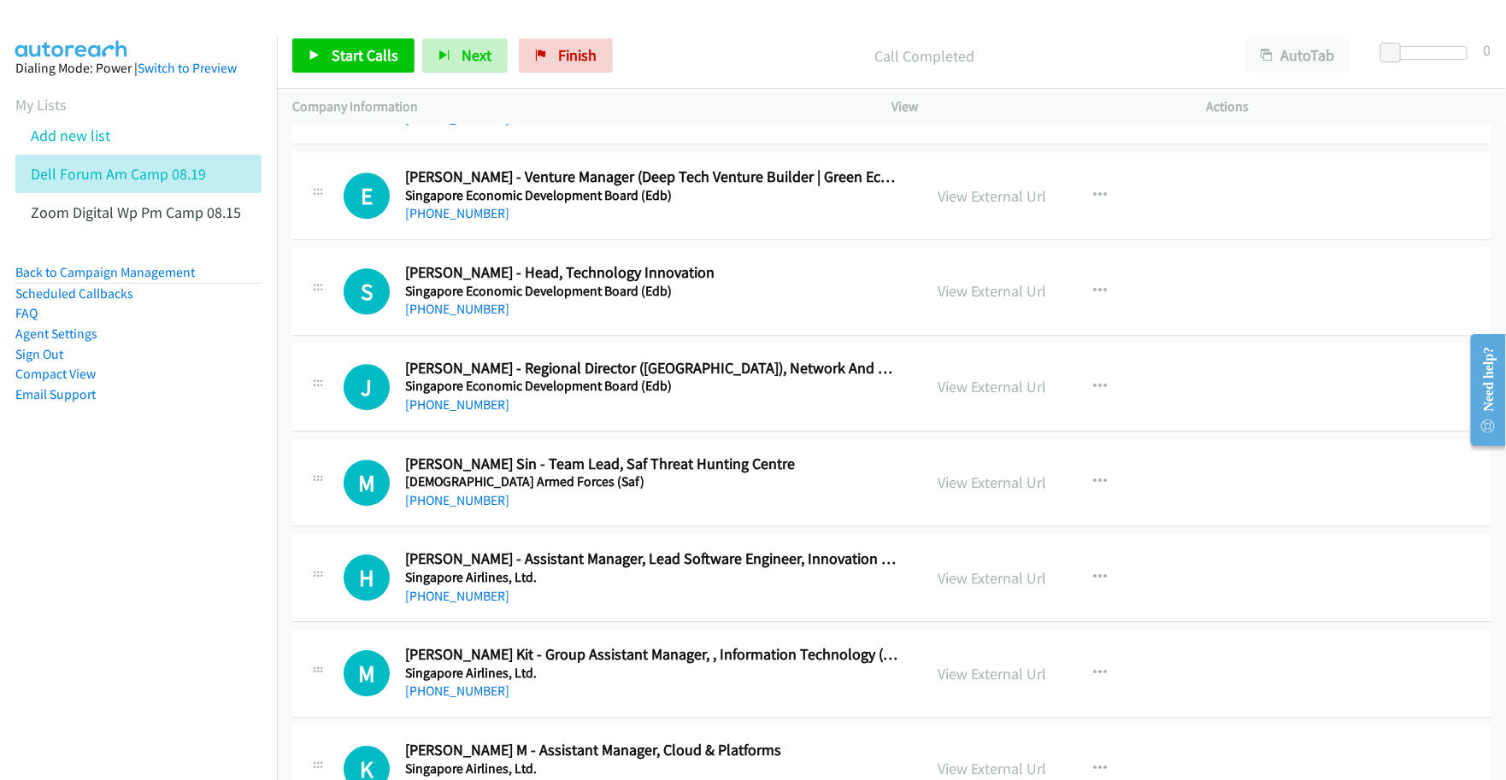
scroll to position [2243, 0]
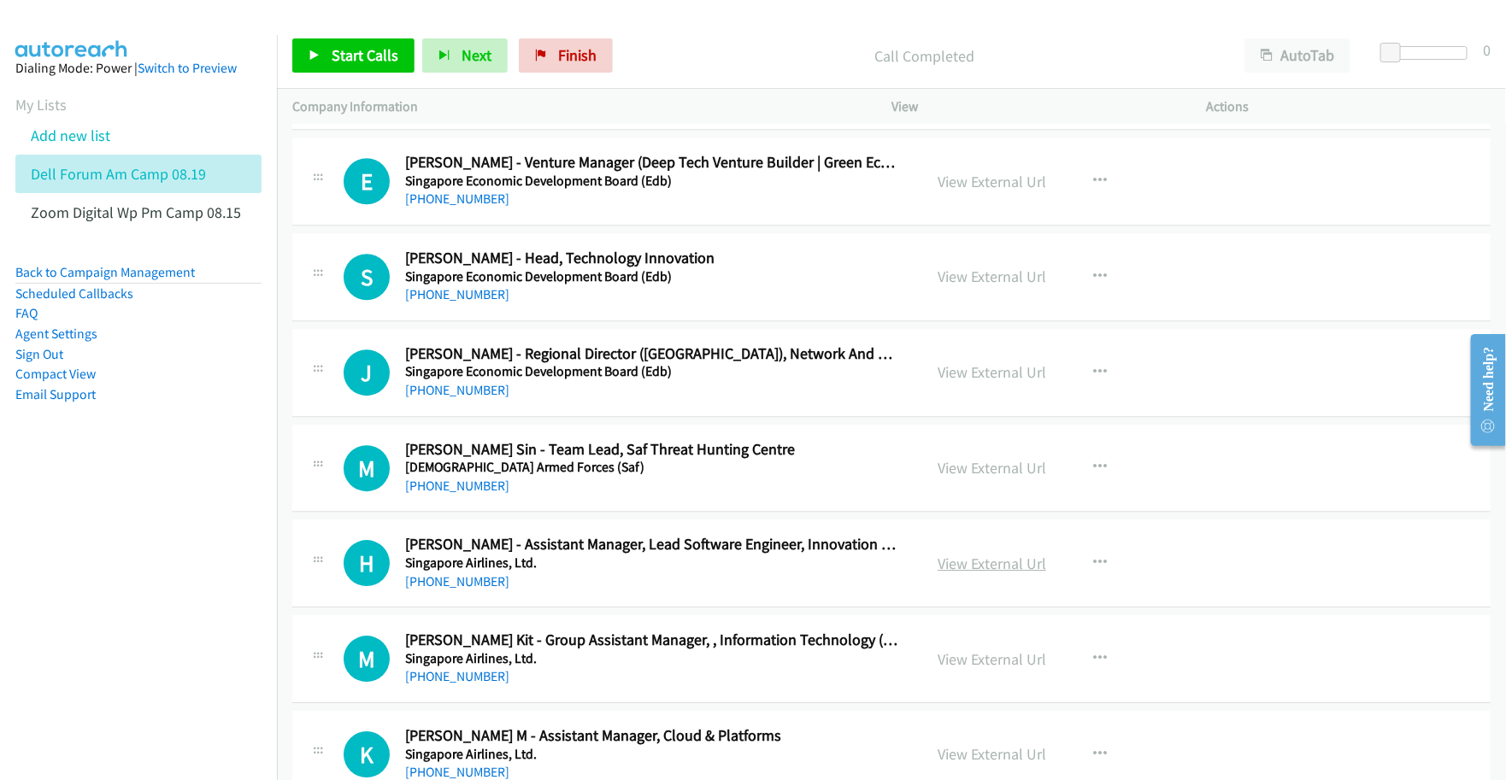
click at [970, 566] on link "View External Url" at bounding box center [991, 564] width 109 height 20
click at [970, 663] on link "View External Url" at bounding box center [991, 659] width 109 height 20
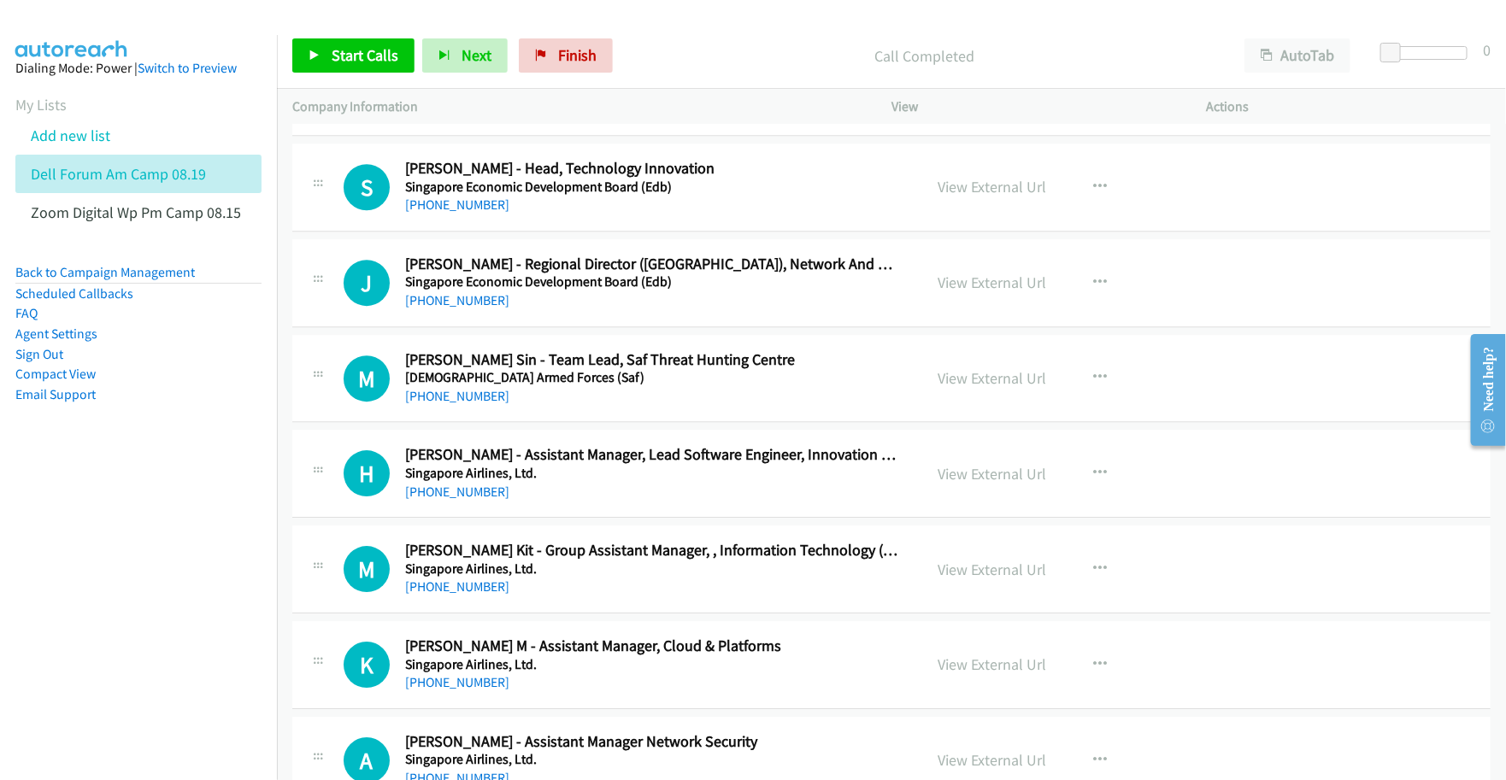
scroll to position [2350, 0]
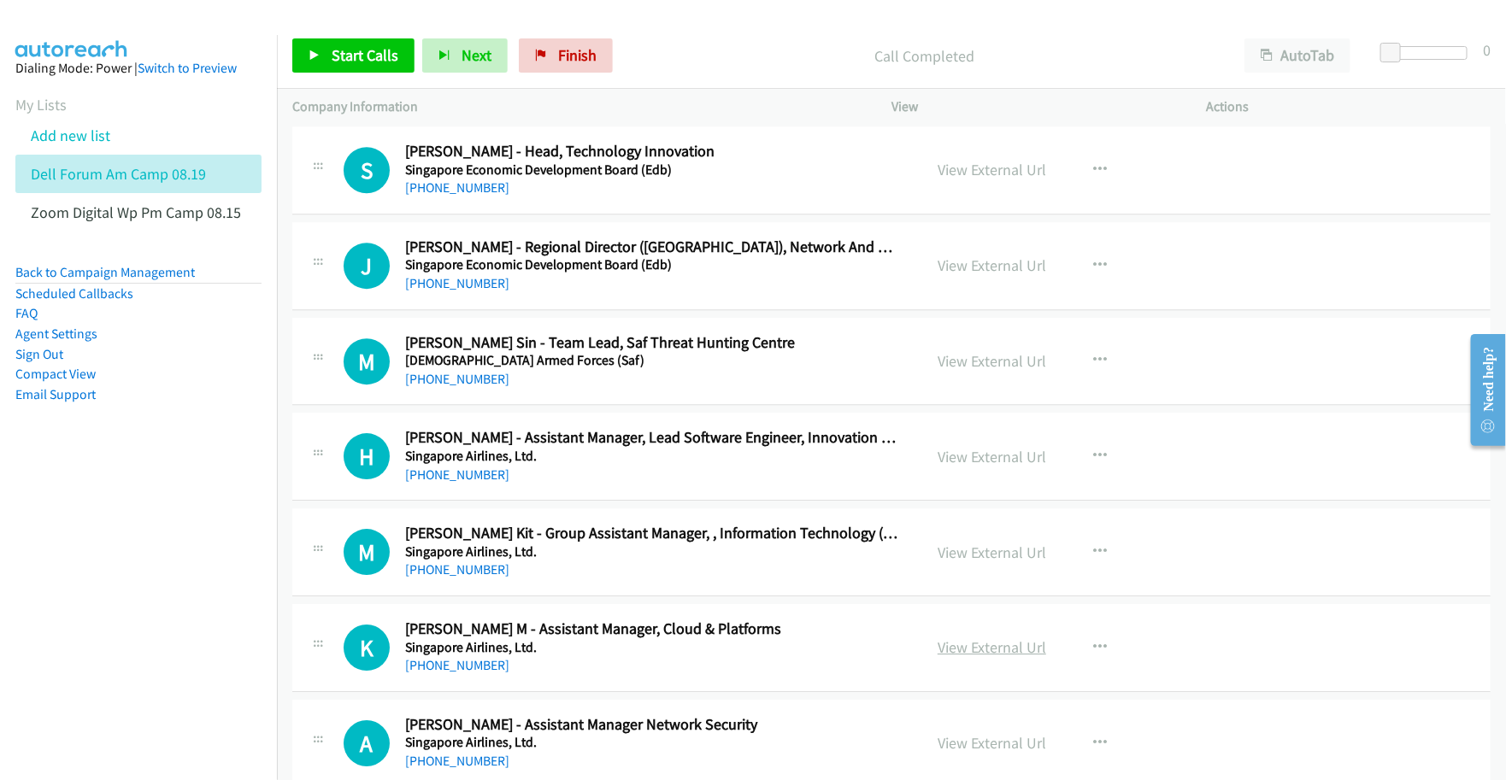
click at [963, 654] on link "View External Url" at bounding box center [991, 648] width 109 height 20
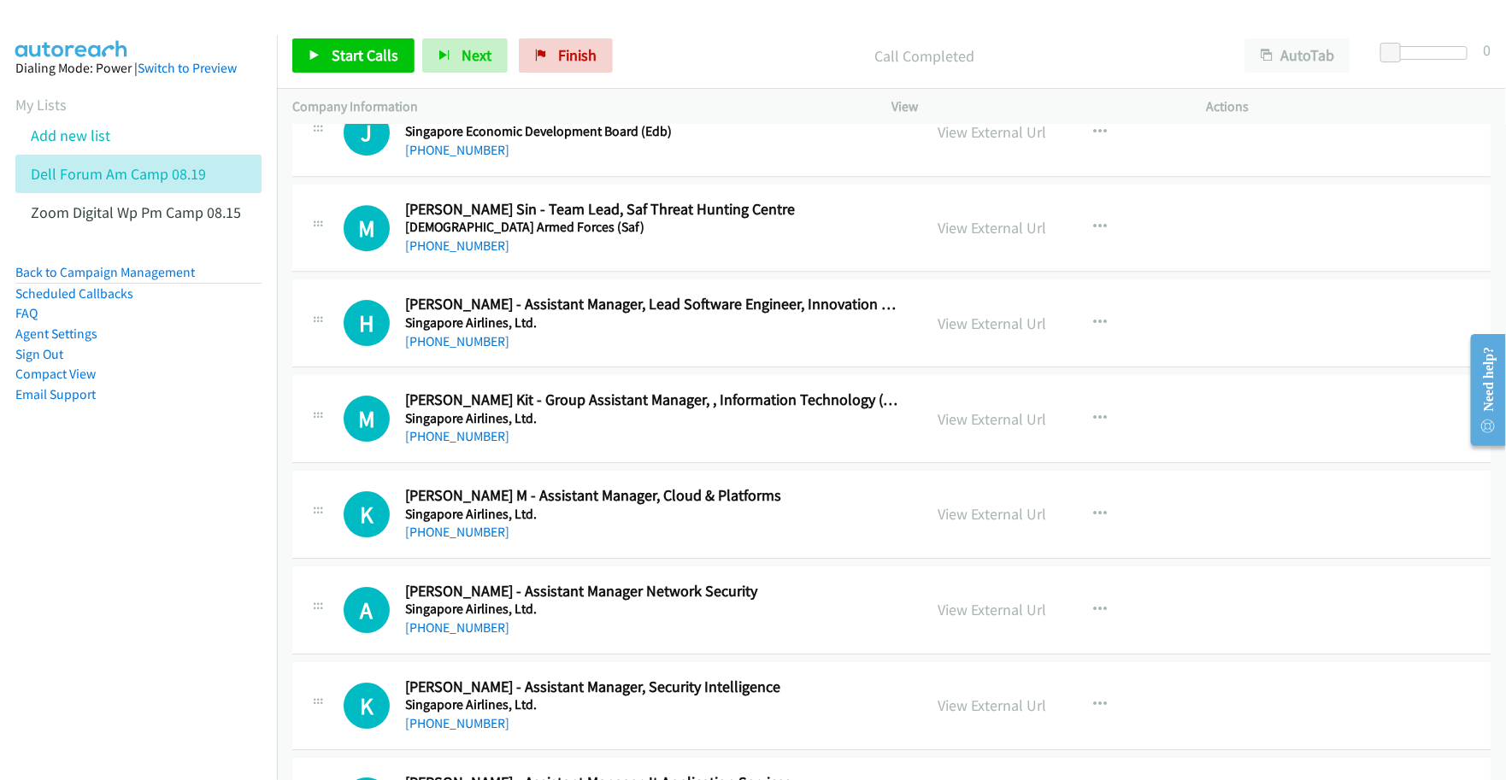
scroll to position [2564, 0]
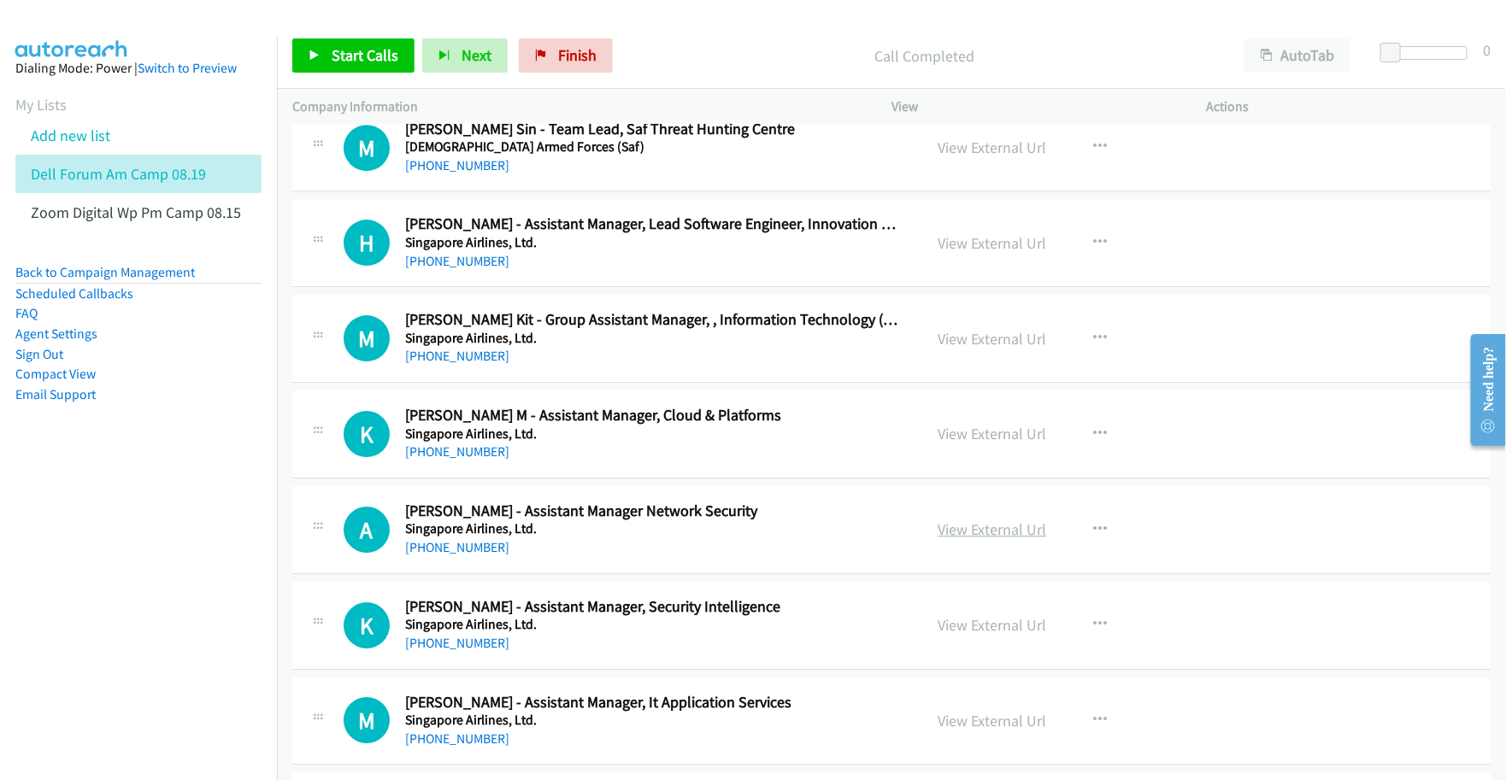
click at [984, 534] on link "View External Url" at bounding box center [991, 530] width 109 height 20
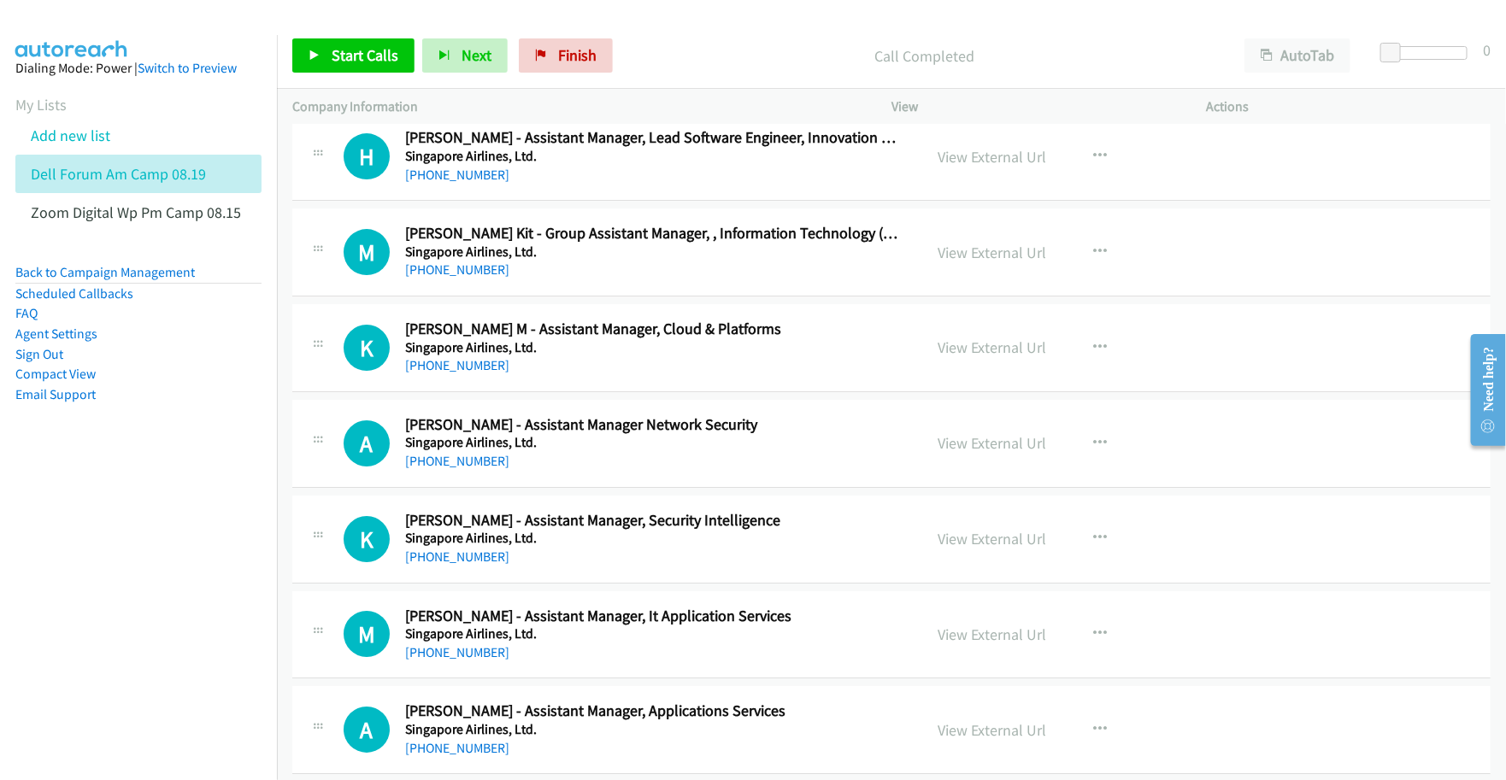
scroll to position [2671, 0]
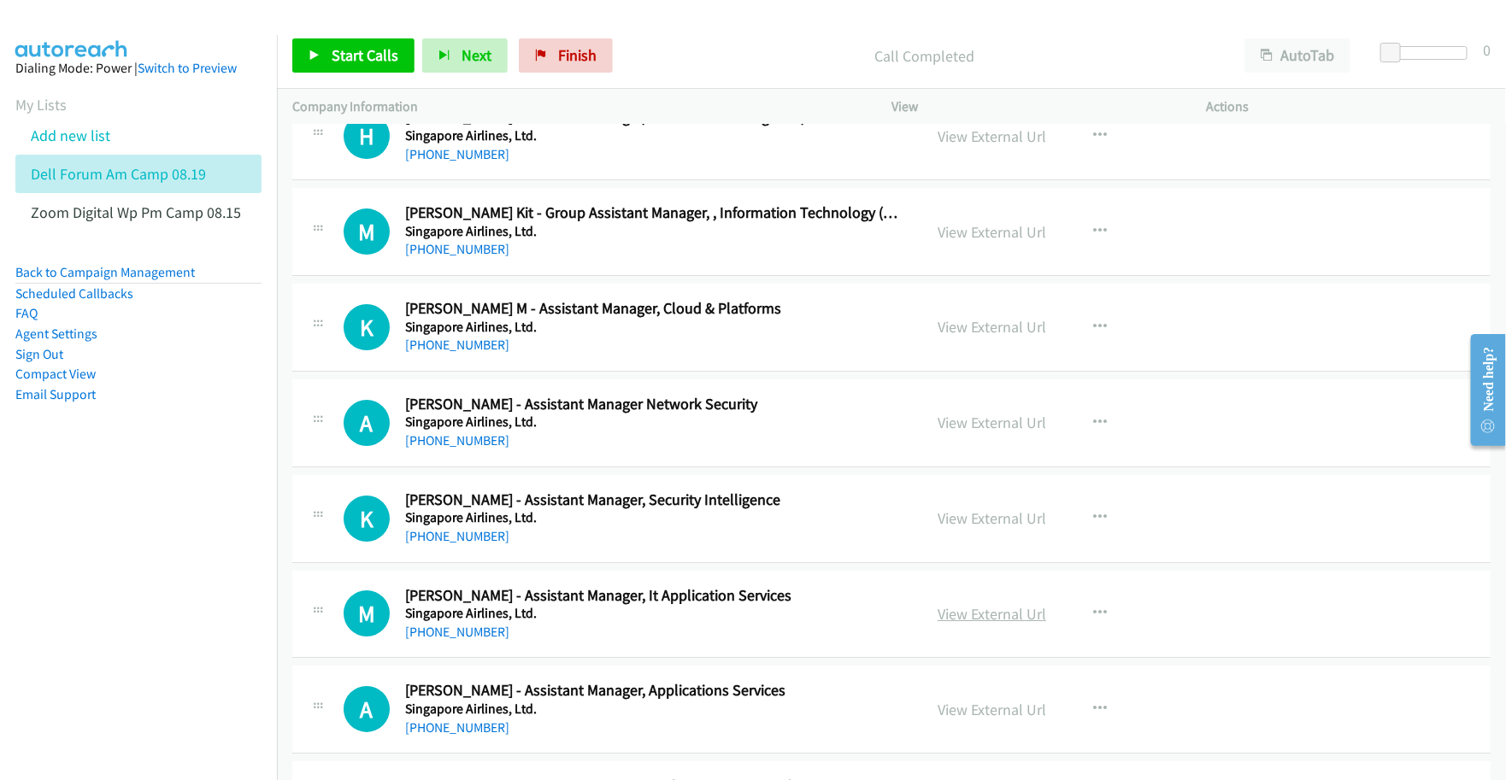
click at [964, 617] on link "View External Url" at bounding box center [991, 614] width 109 height 20
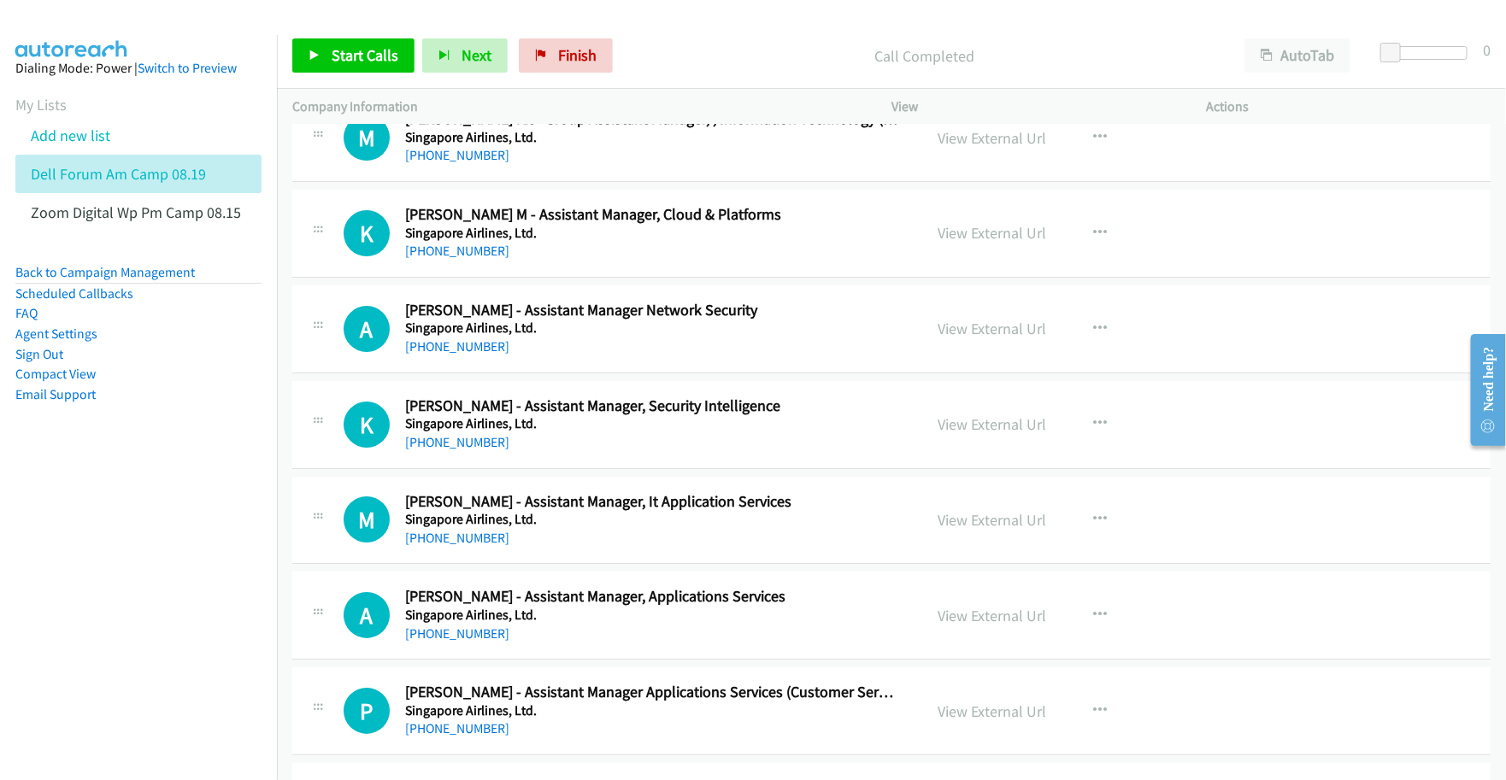
scroll to position [2777, 0]
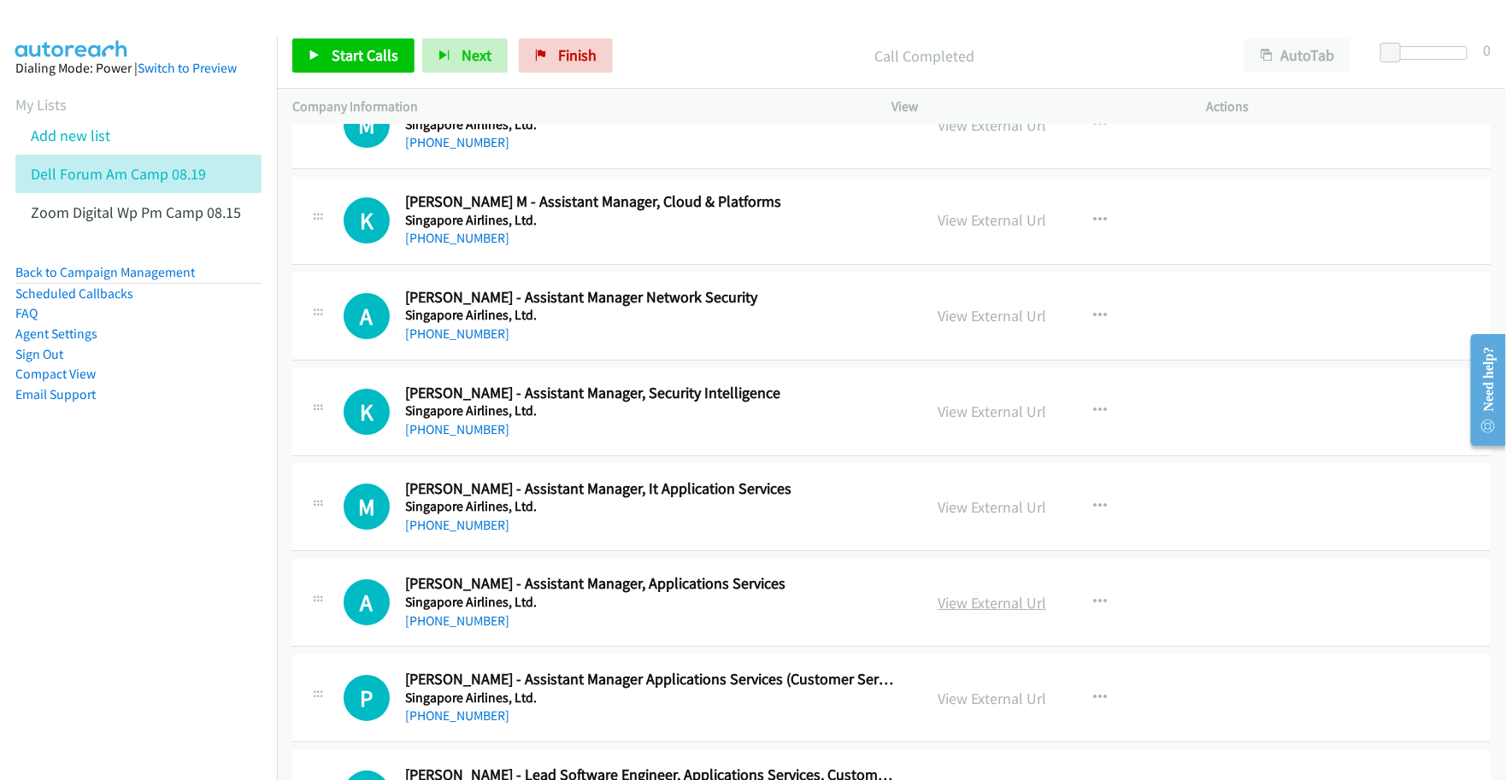
click at [984, 608] on link "View External Url" at bounding box center [991, 603] width 109 height 20
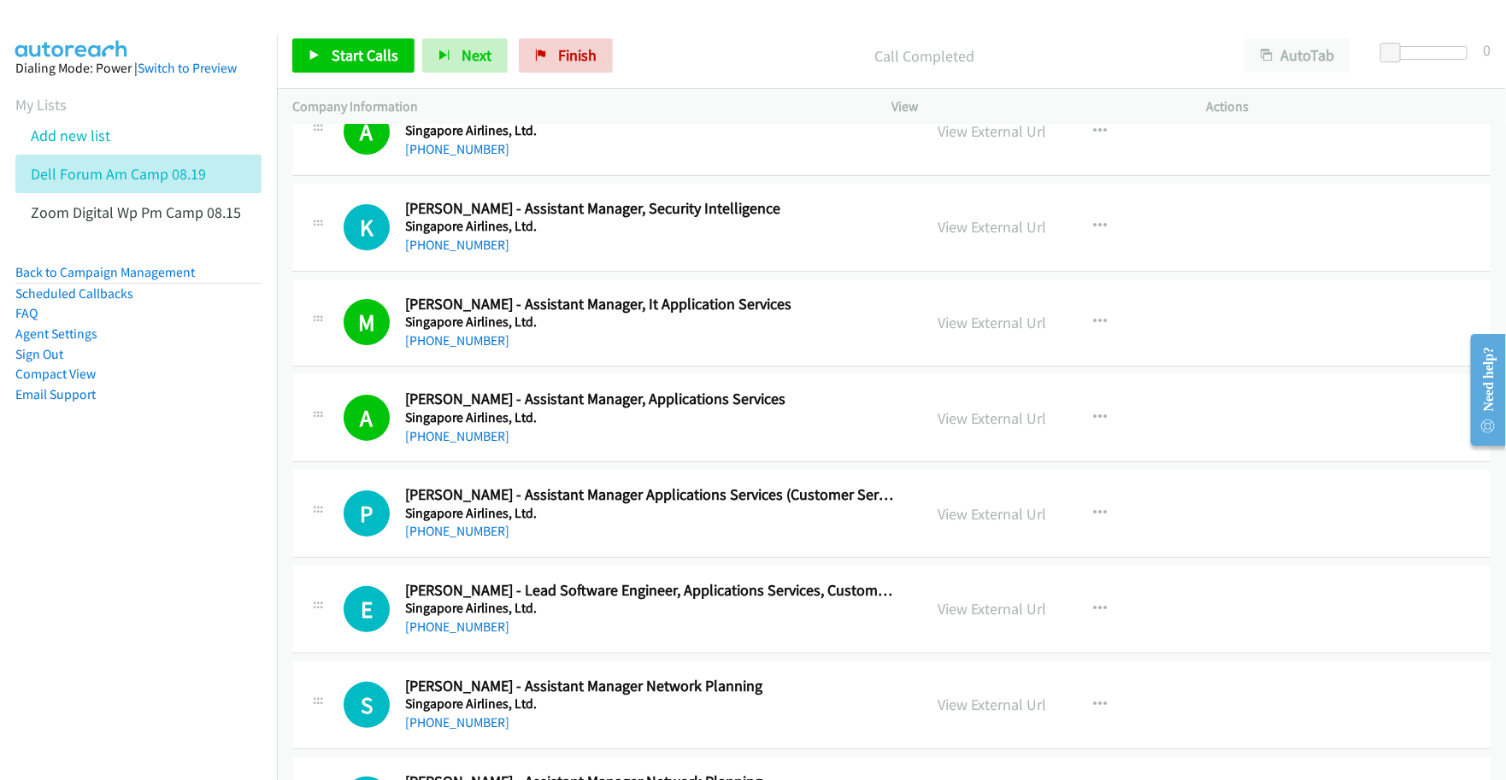
scroll to position [2991, 0]
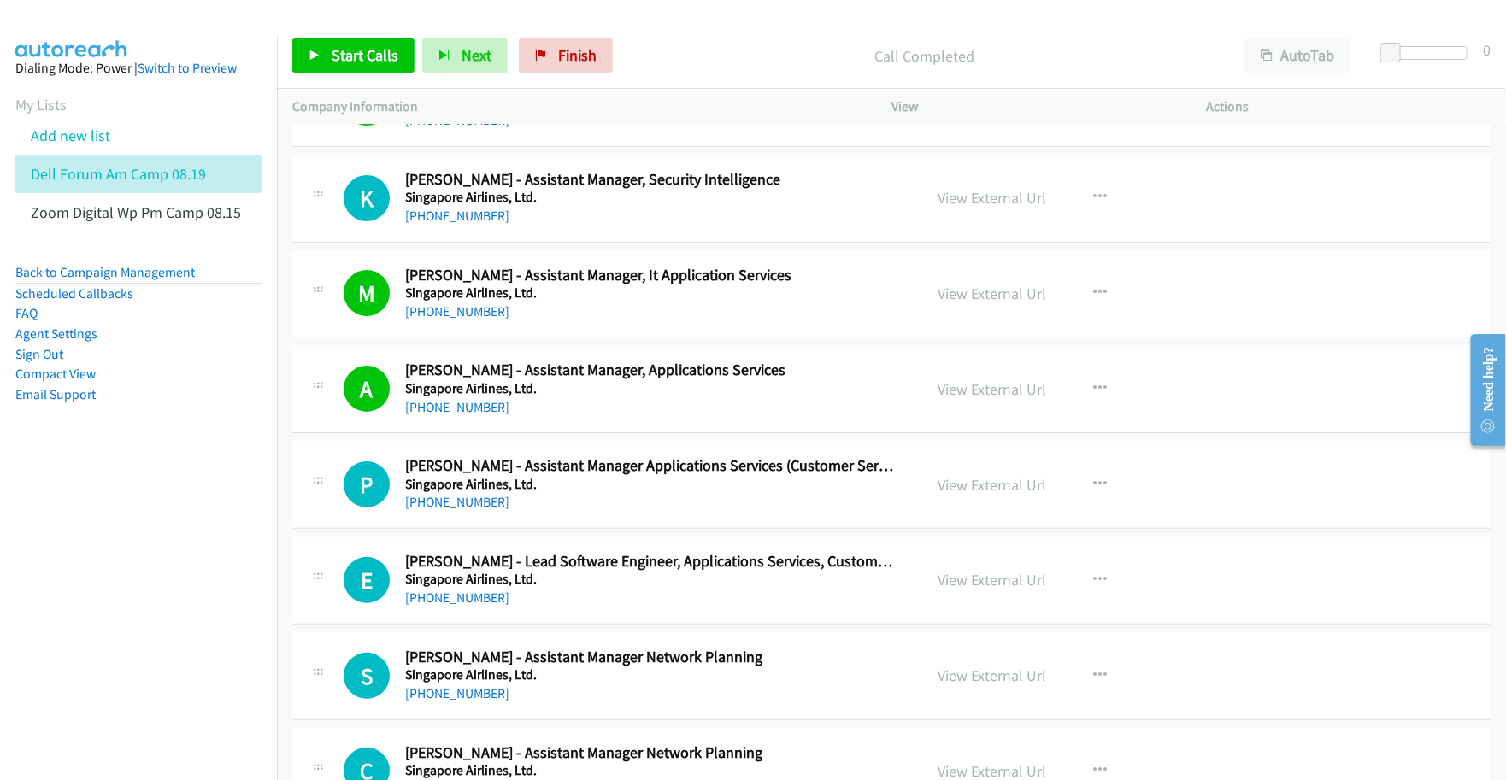
drag, startPoint x: 996, startPoint y: 491, endPoint x: 991, endPoint y: 511, distance: 20.1
click at [962, 491] on link "View External Url" at bounding box center [991, 485] width 109 height 20
click at [958, 582] on link "View External Url" at bounding box center [991, 580] width 109 height 20
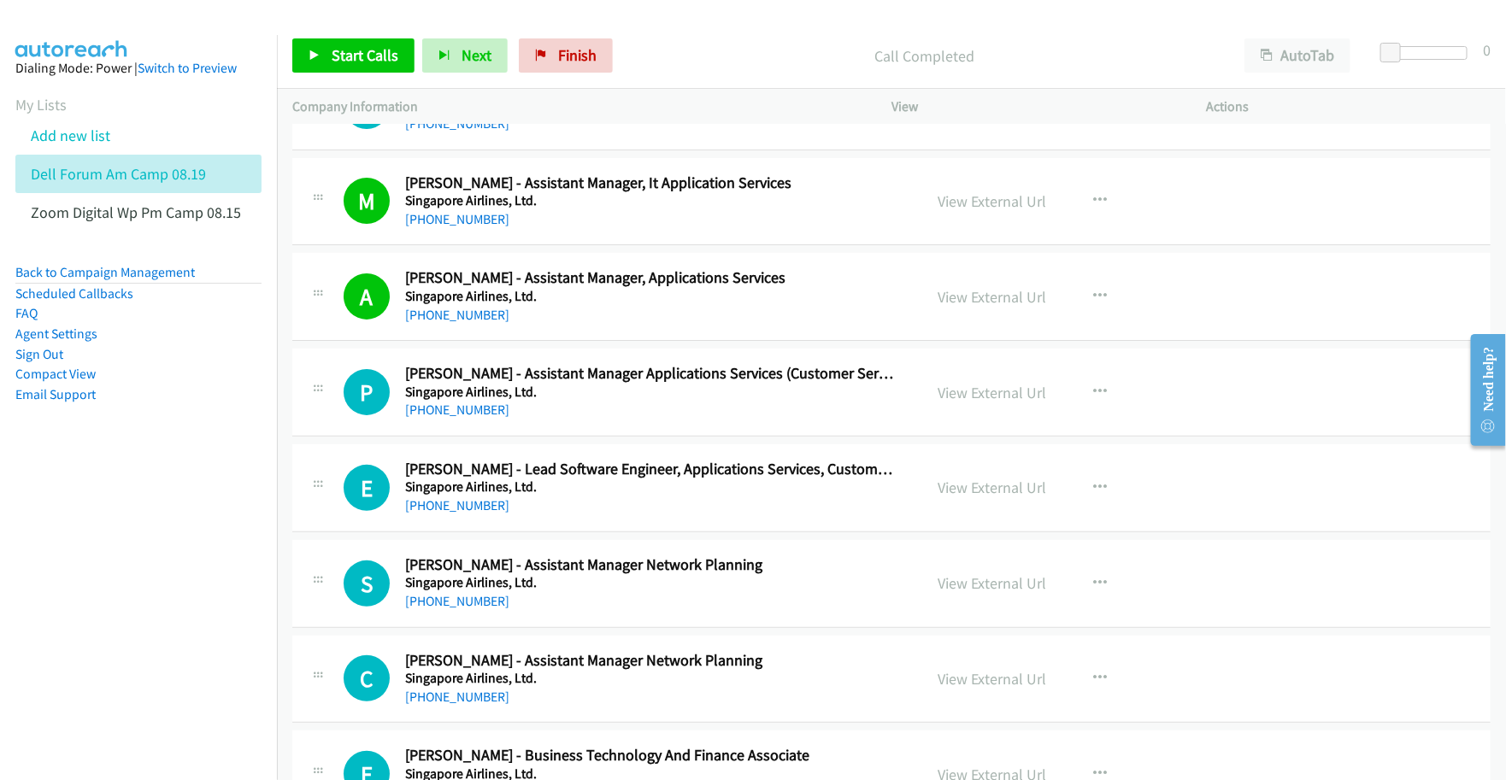
scroll to position [3098, 0]
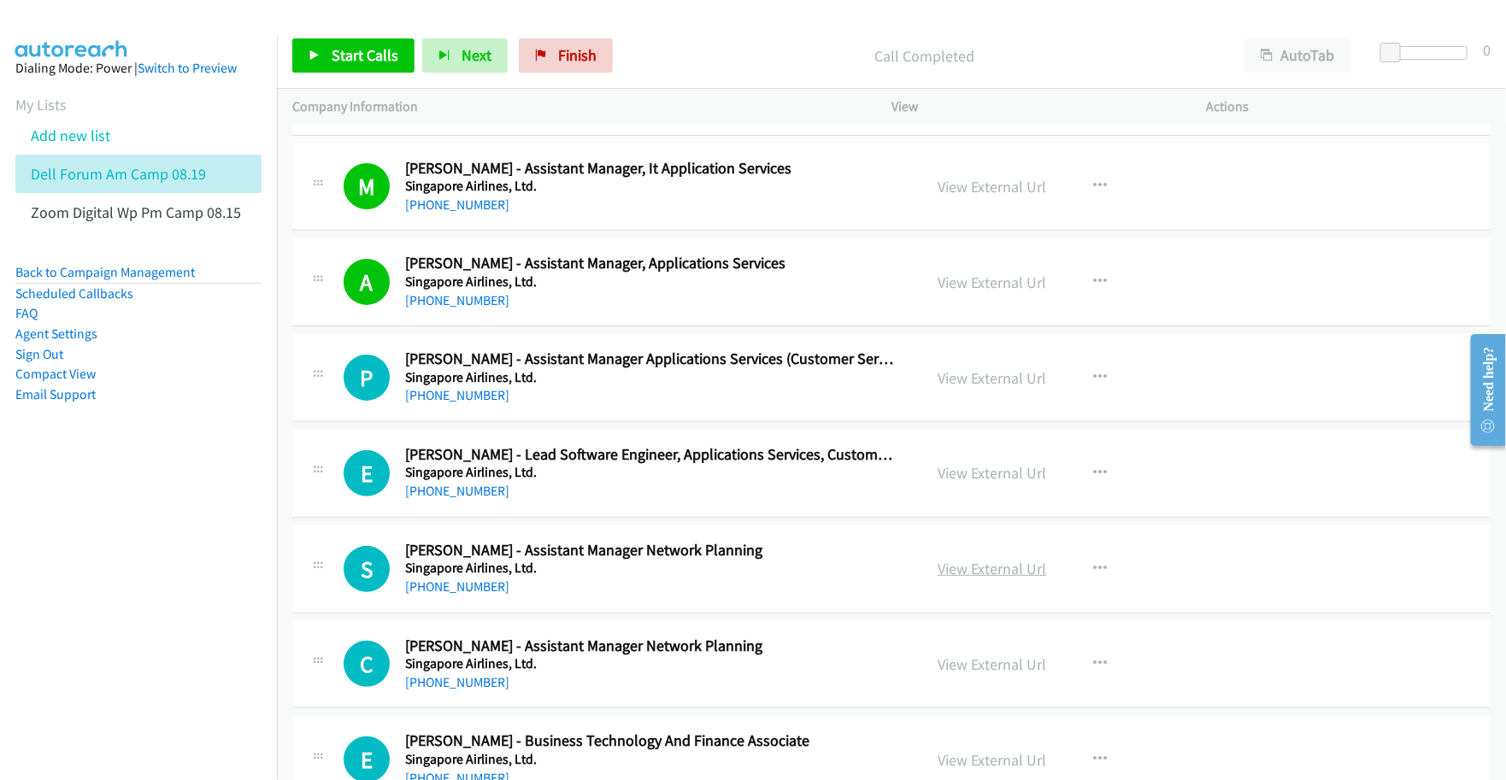
click at [947, 575] on link "View External Url" at bounding box center [991, 569] width 109 height 20
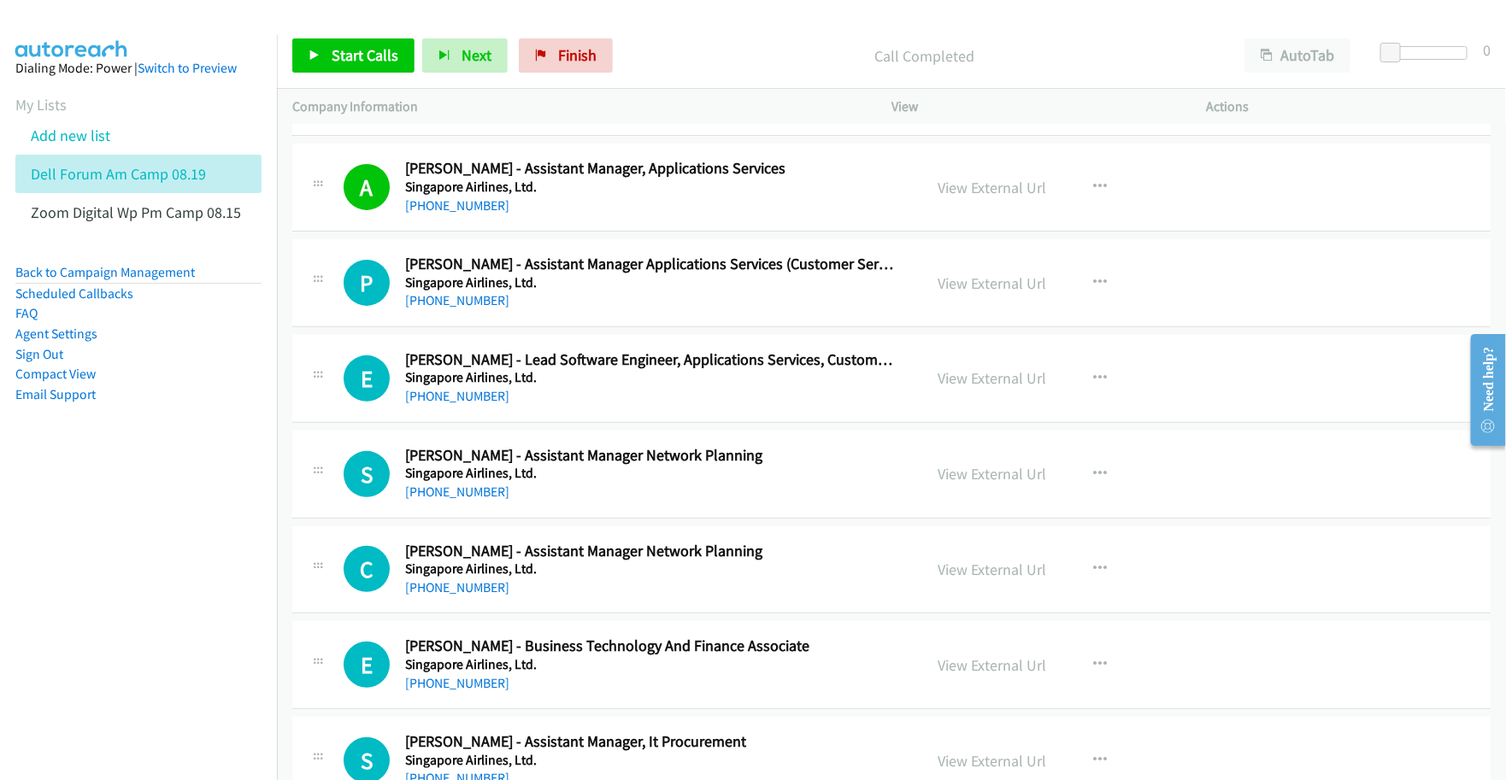
scroll to position [3205, 0]
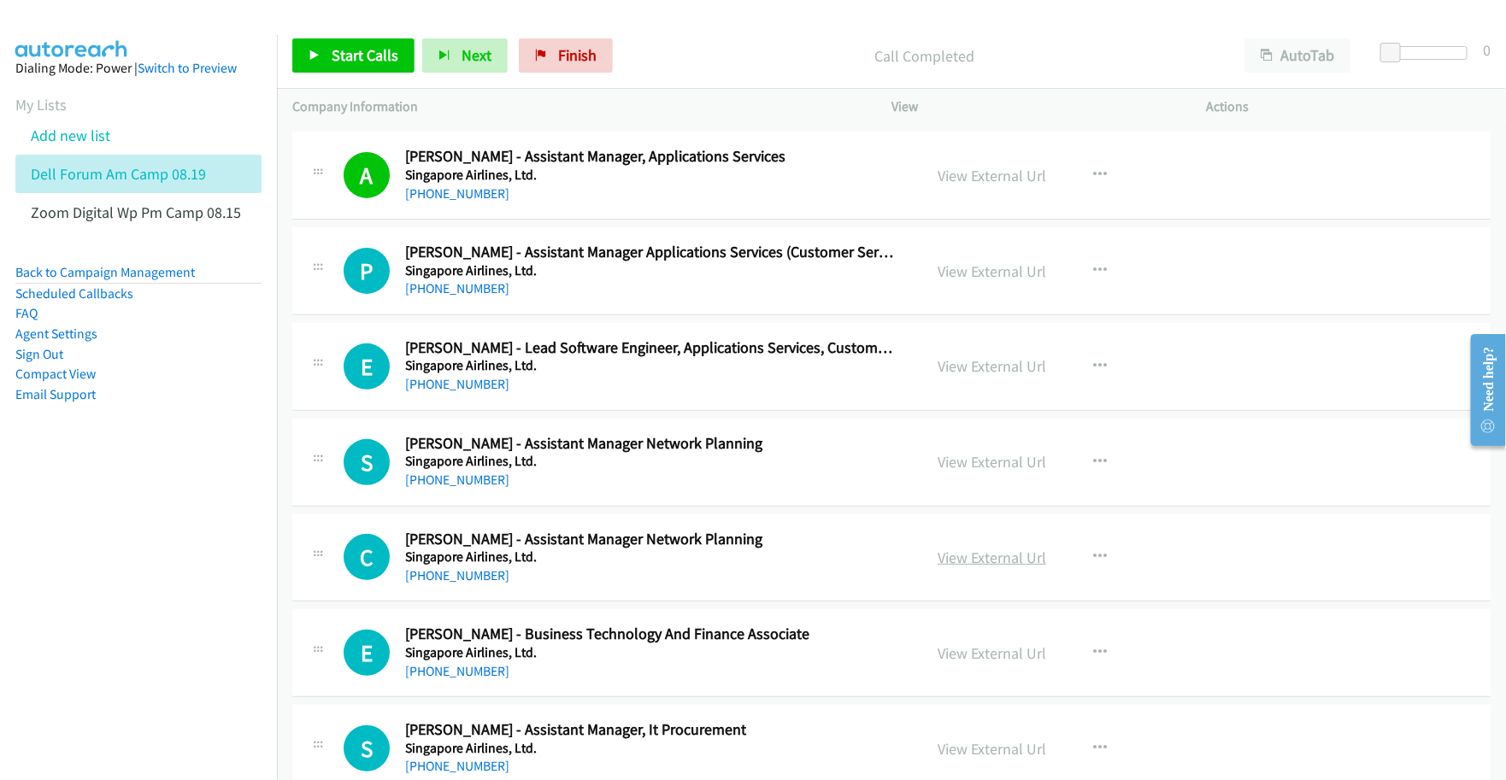
click at [944, 567] on link "View External Url" at bounding box center [991, 558] width 109 height 20
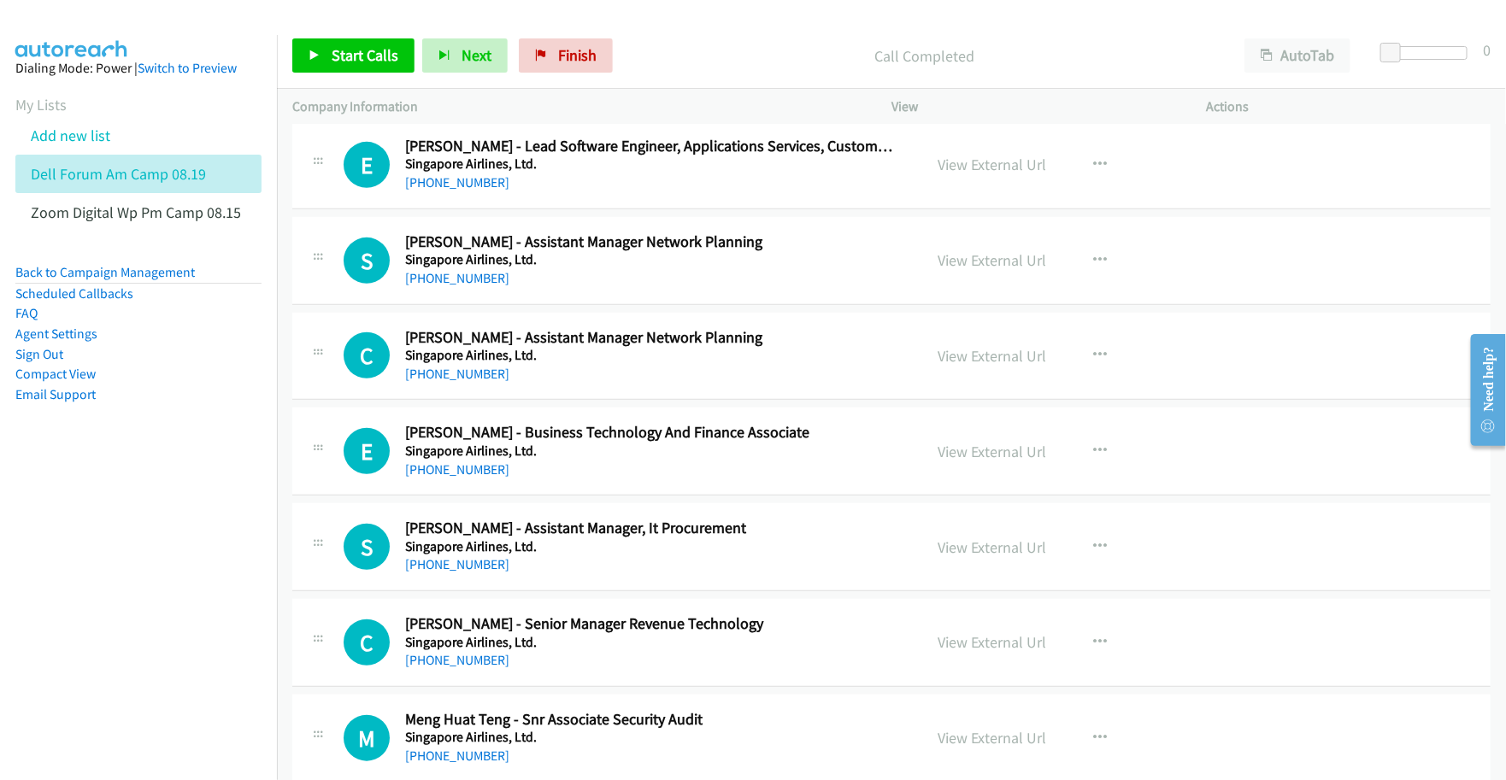
scroll to position [3418, 0]
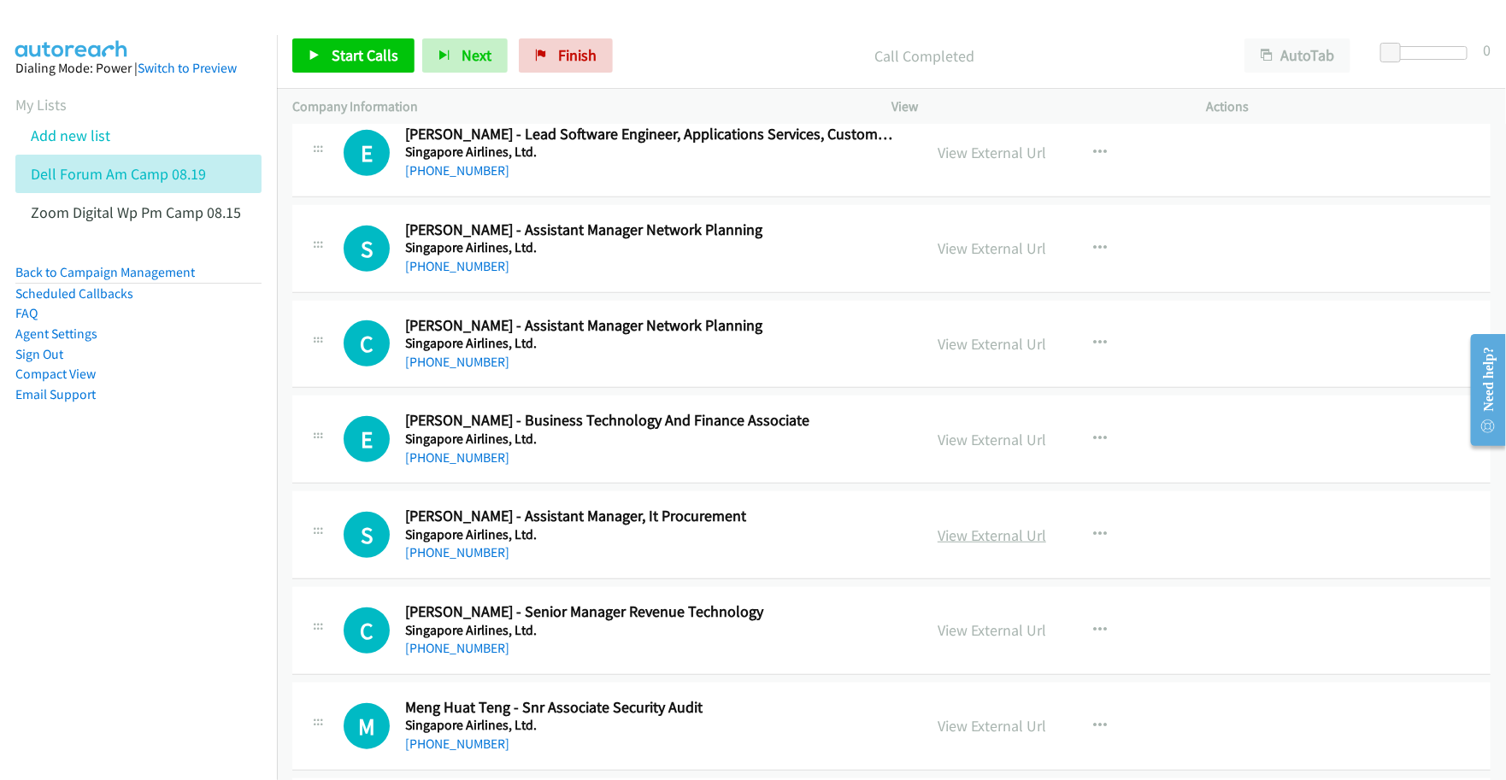
click at [950, 541] on link "View External Url" at bounding box center [991, 536] width 109 height 20
click at [946, 635] on link "View External Url" at bounding box center [991, 630] width 109 height 20
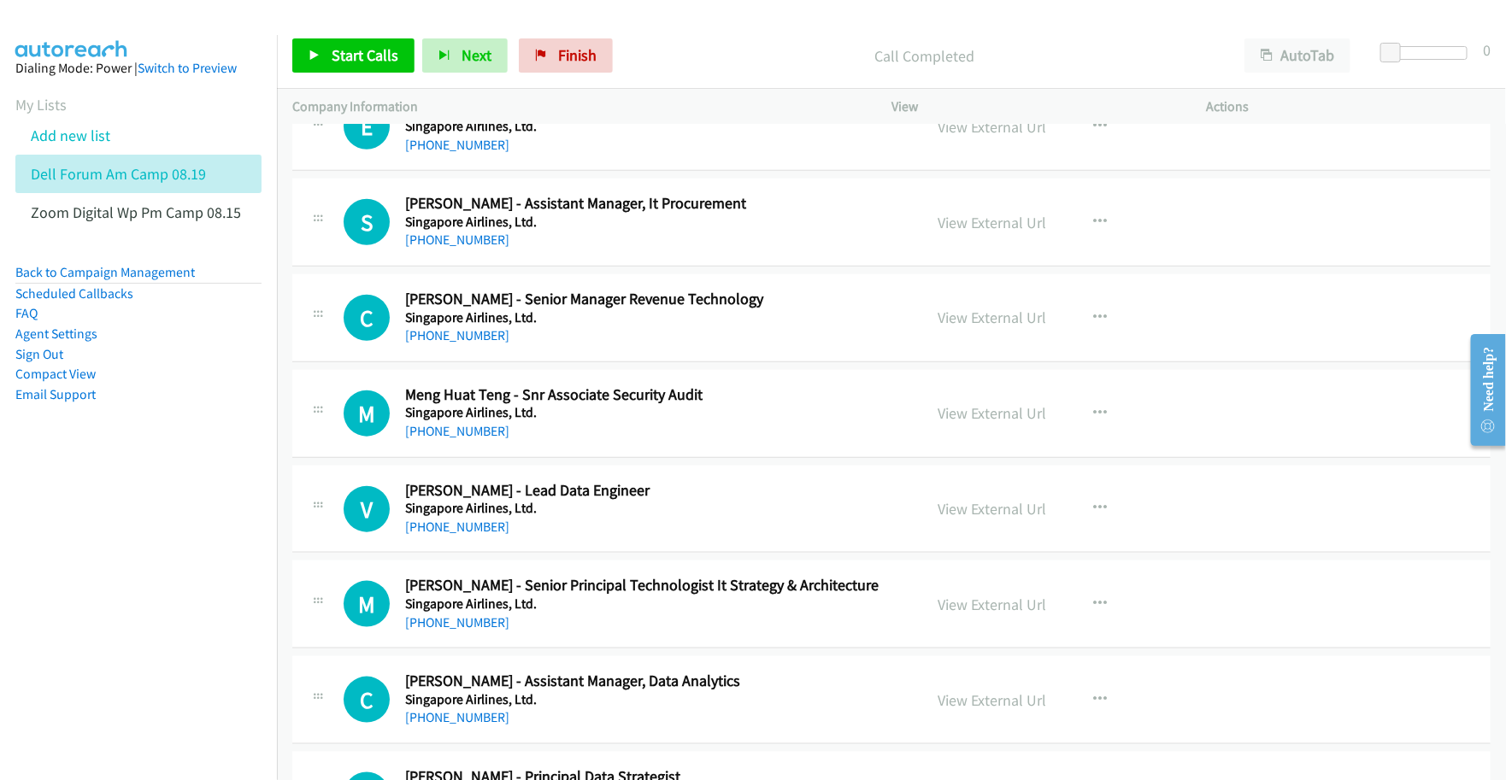
scroll to position [3739, 0]
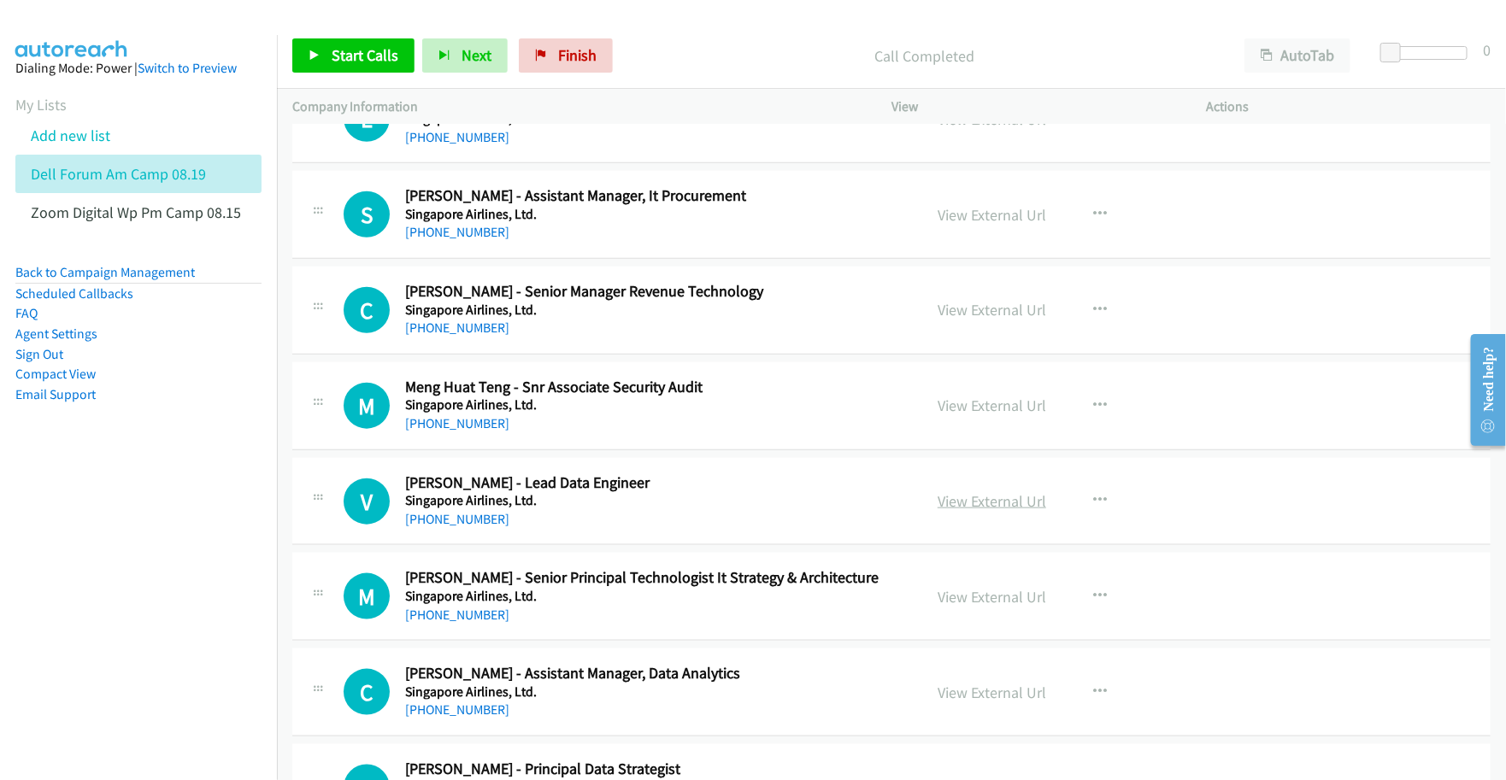
click at [972, 511] on link "View External Url" at bounding box center [991, 501] width 109 height 20
click at [973, 607] on link "View External Url" at bounding box center [991, 597] width 109 height 20
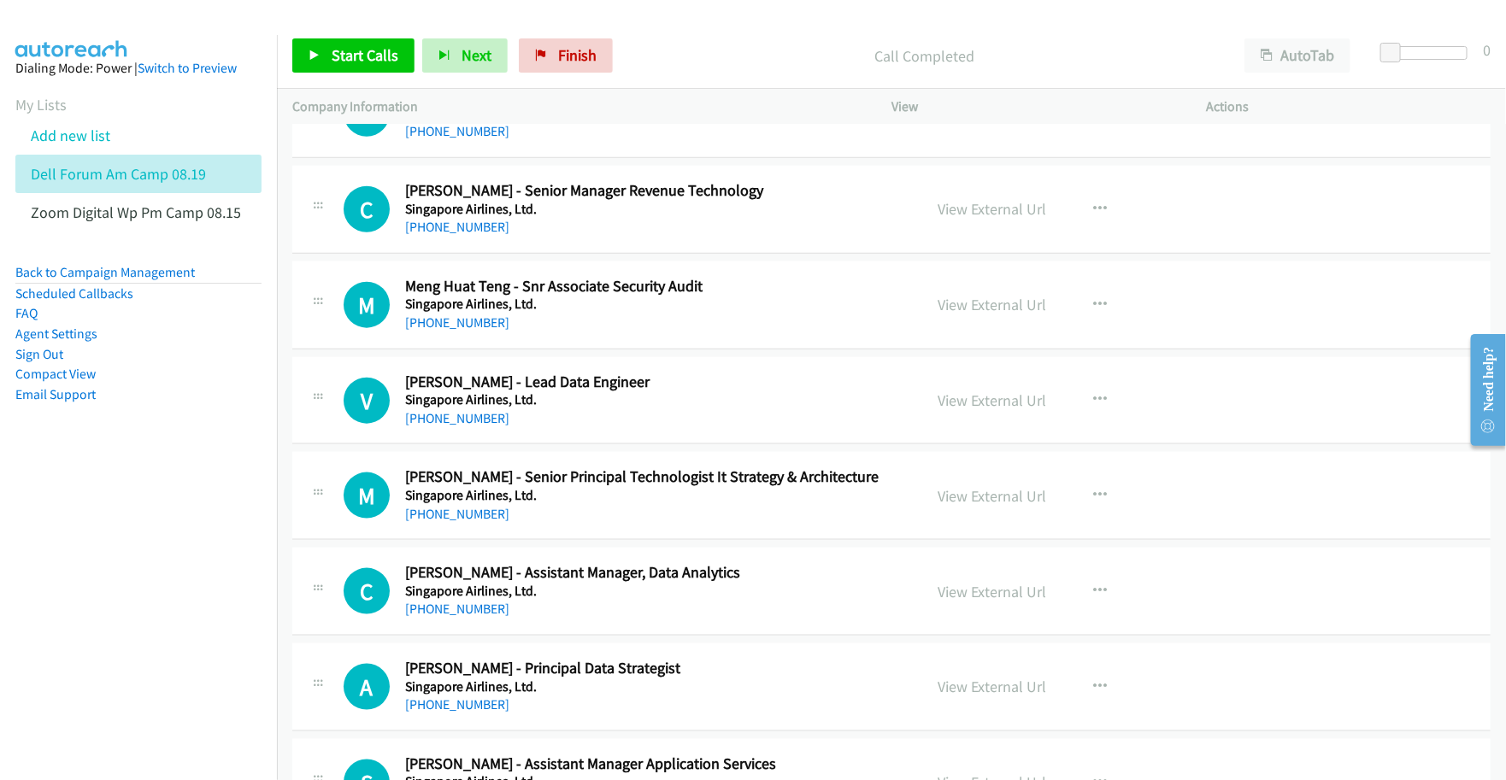
scroll to position [3846, 0]
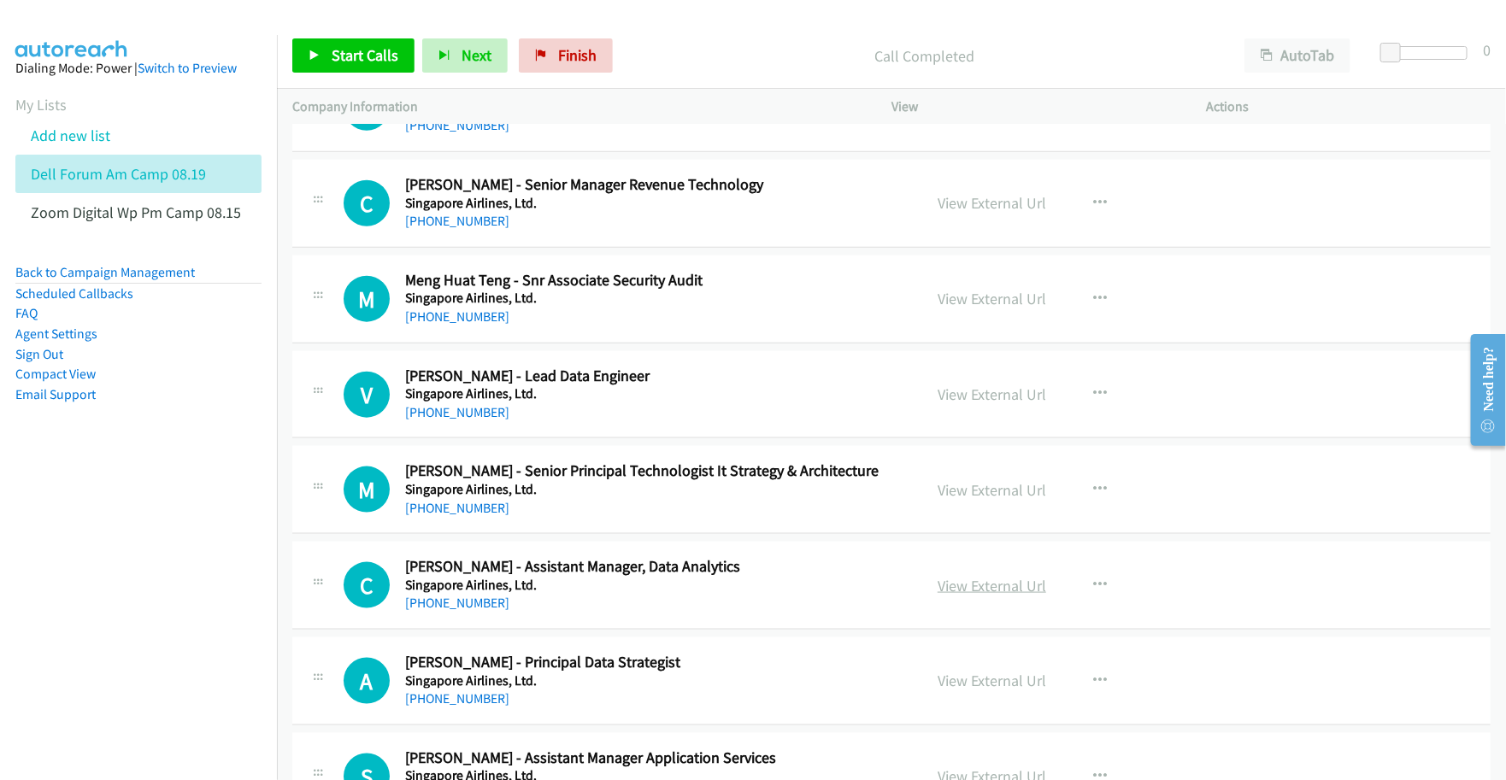
click at [955, 596] on link "View External Url" at bounding box center [991, 586] width 109 height 20
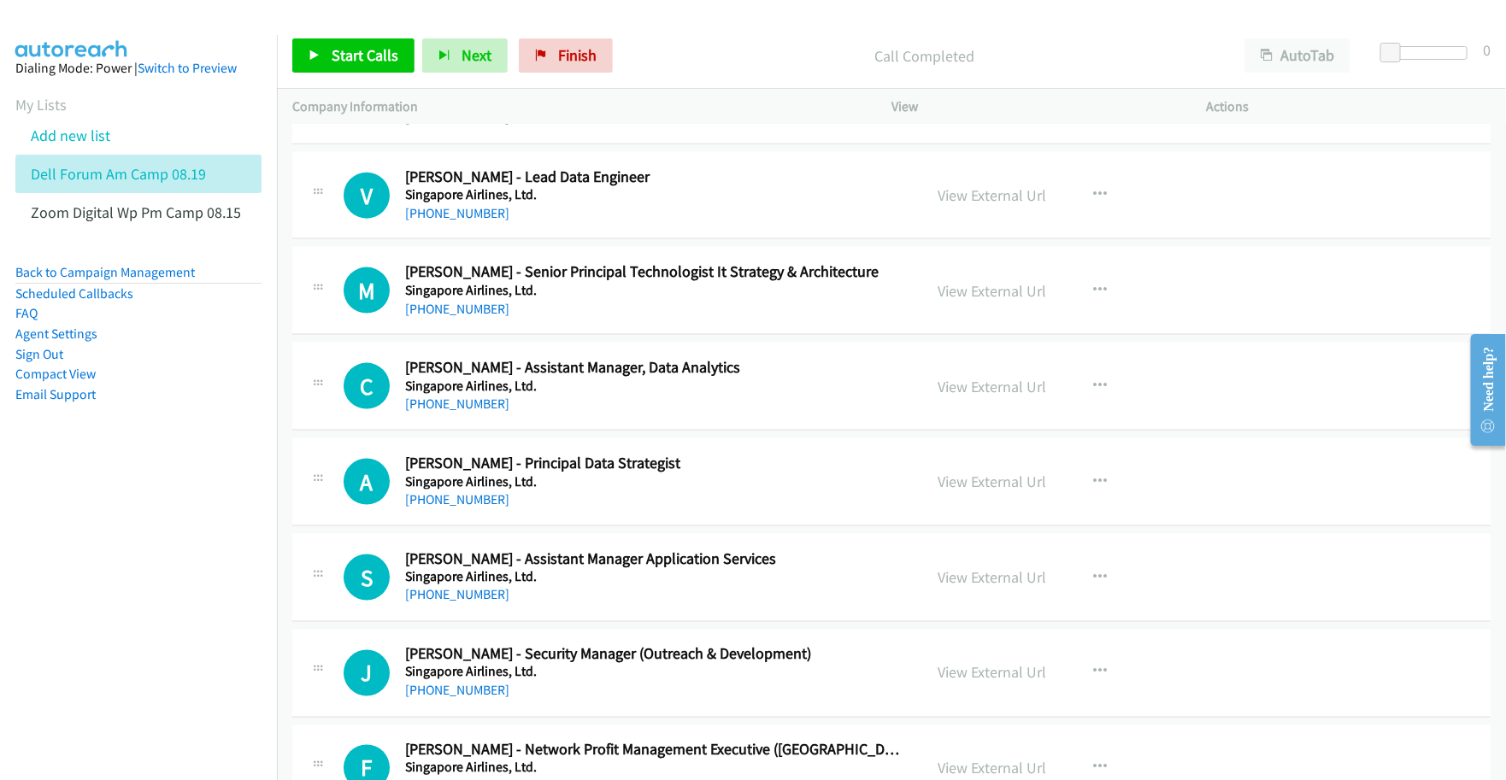
scroll to position [4059, 0]
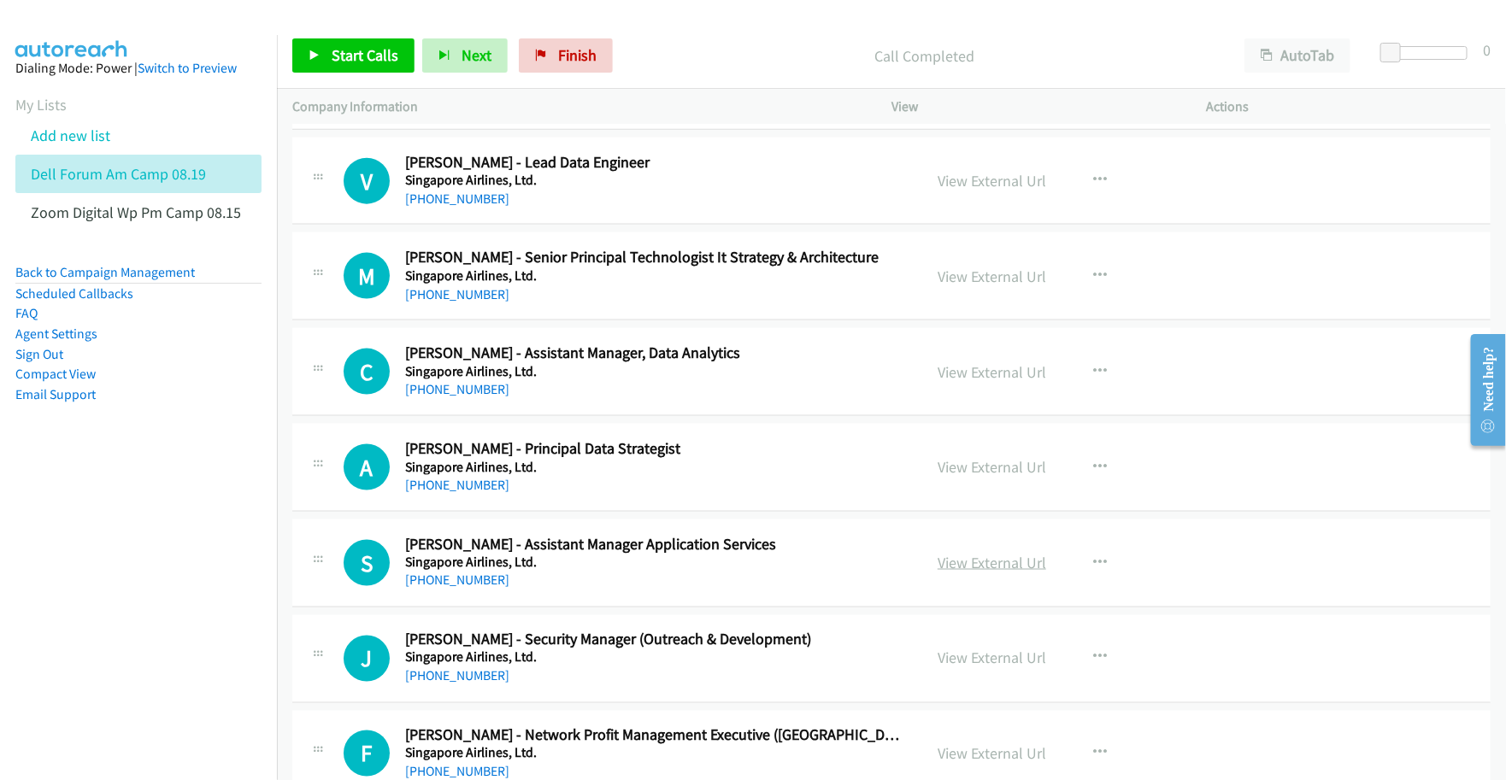
click at [981, 564] on link "View External Url" at bounding box center [991, 563] width 109 height 20
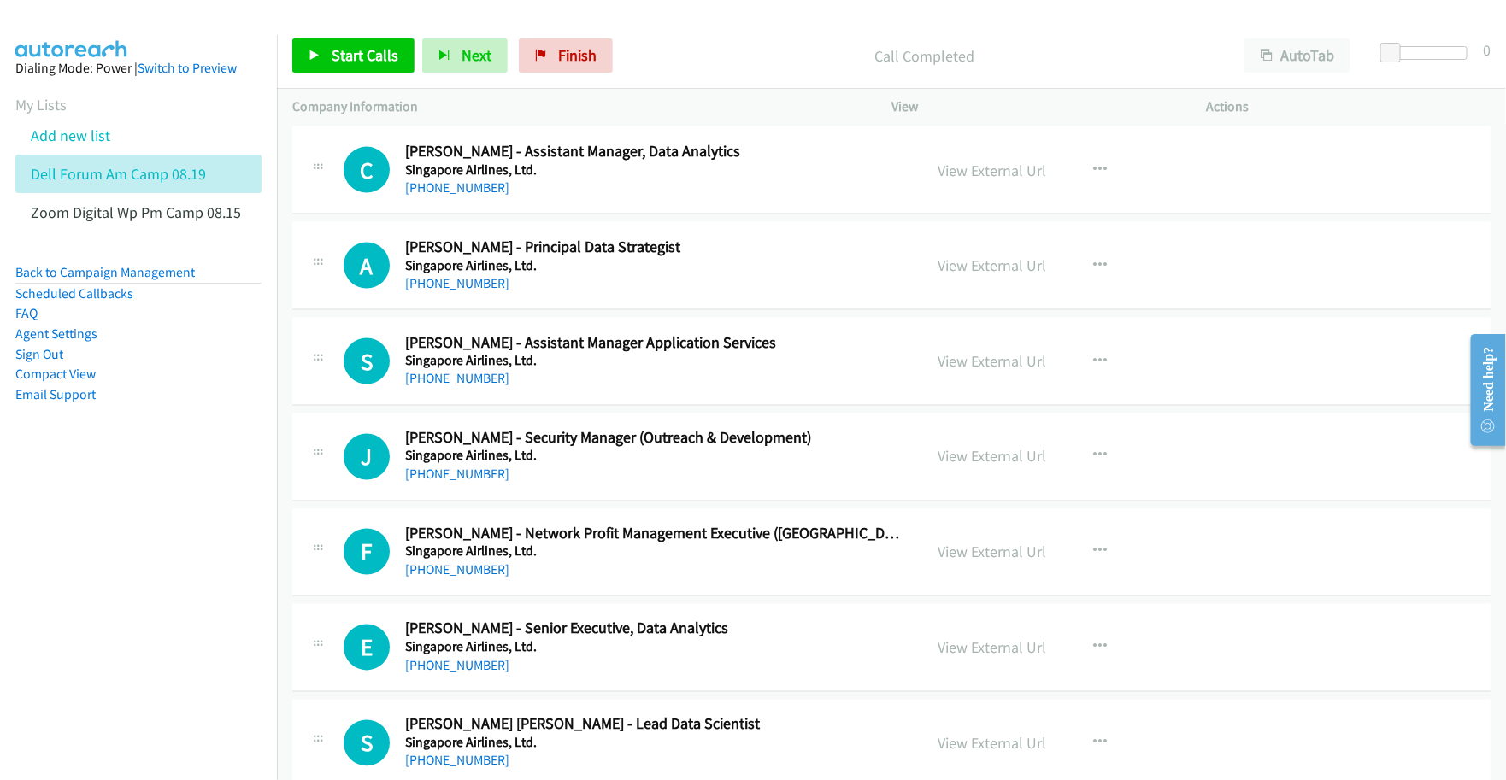
scroll to position [4273, 0]
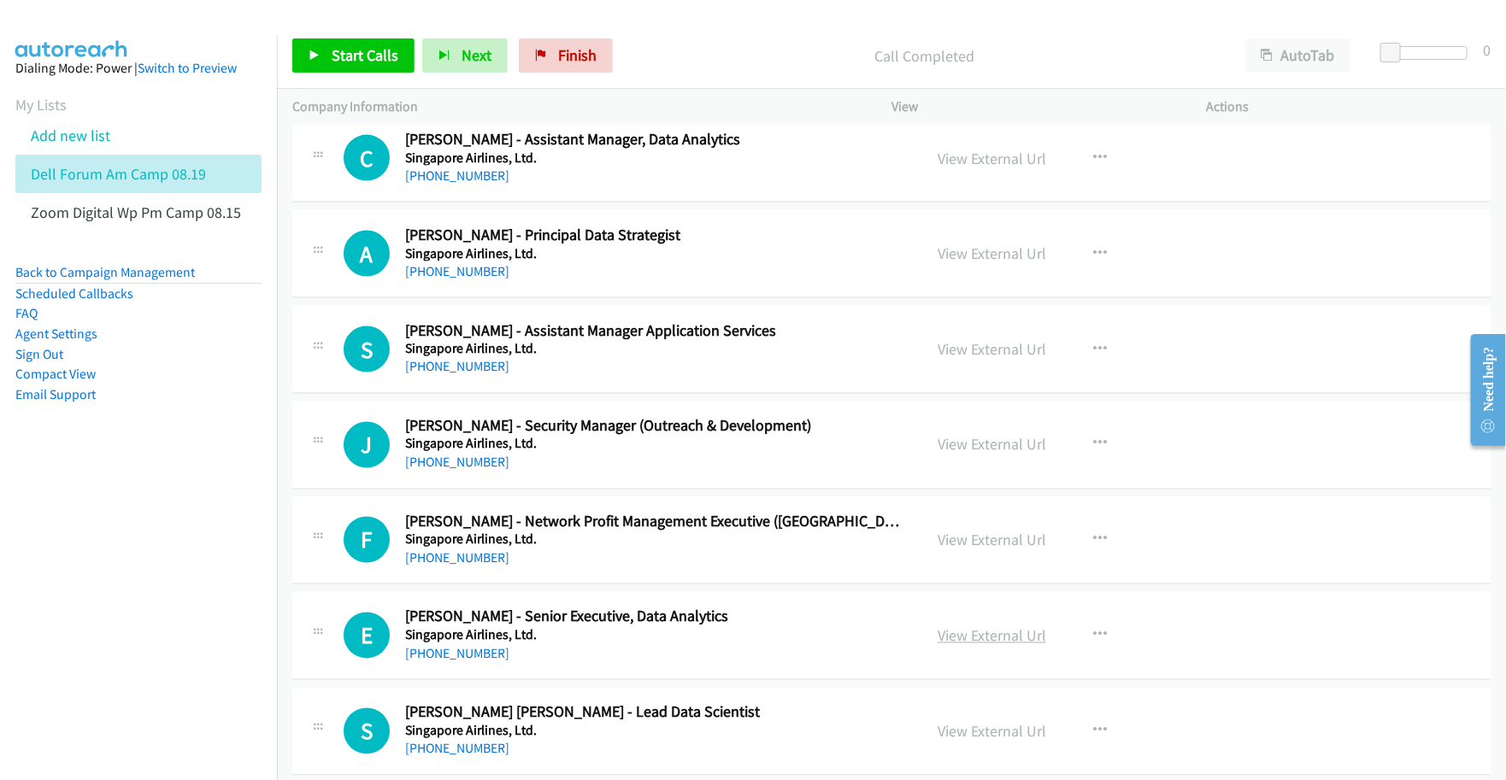
click at [983, 646] on link "View External Url" at bounding box center [991, 636] width 109 height 20
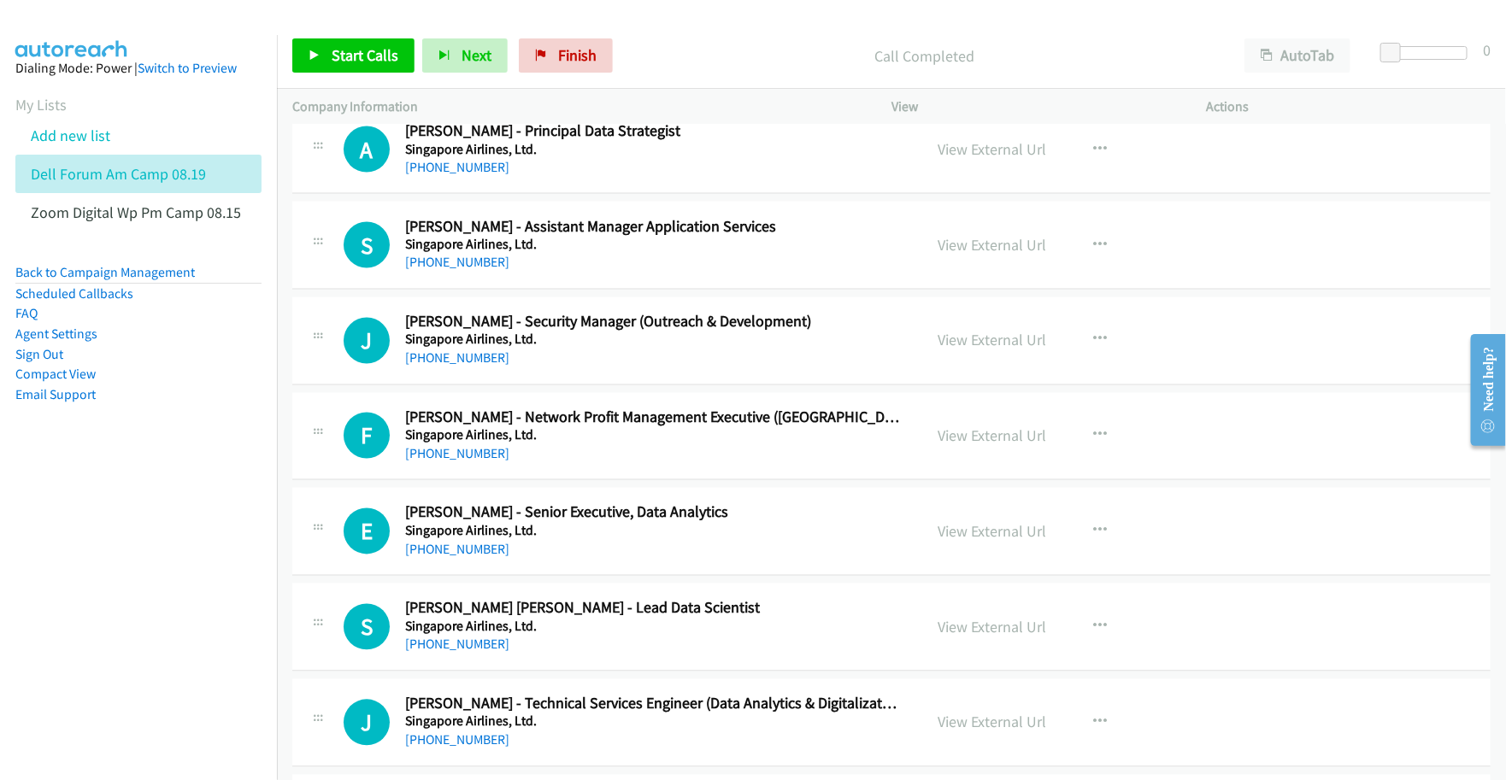
scroll to position [4487, 0]
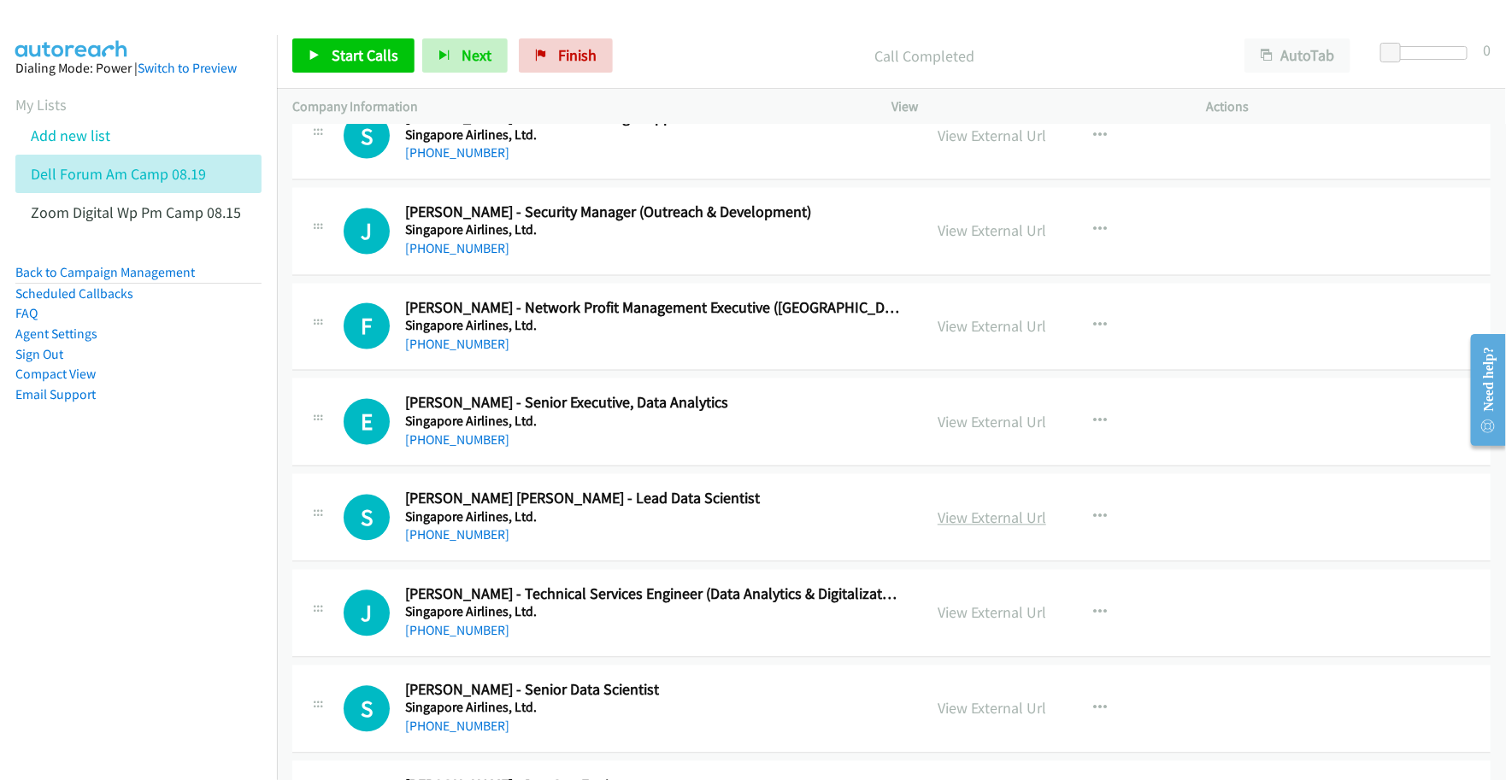
click at [985, 524] on link "View External Url" at bounding box center [991, 518] width 109 height 20
